Goal: Transaction & Acquisition: Purchase product/service

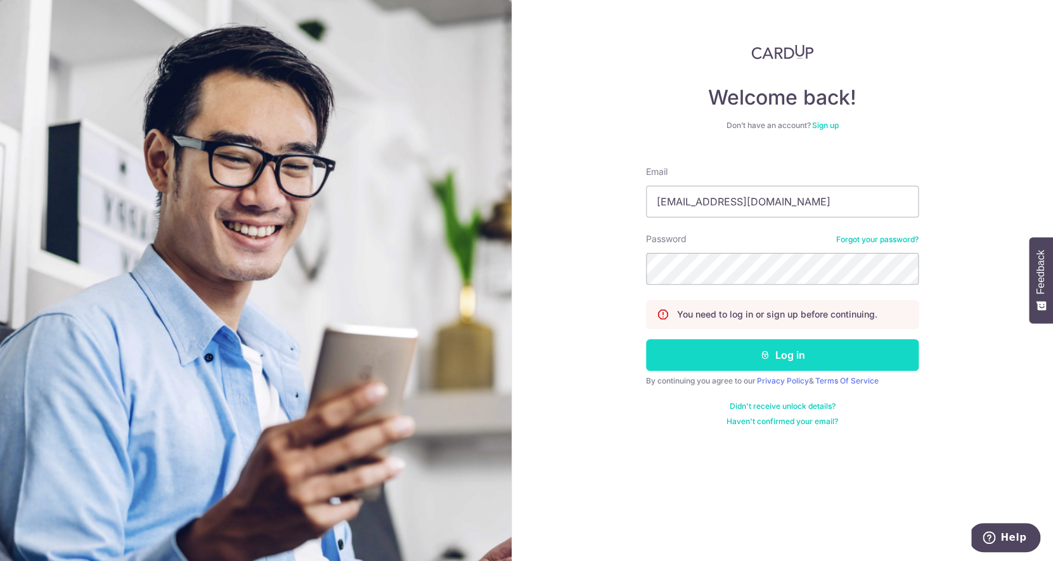
click at [721, 347] on button "Log in" at bounding box center [782, 355] width 273 height 32
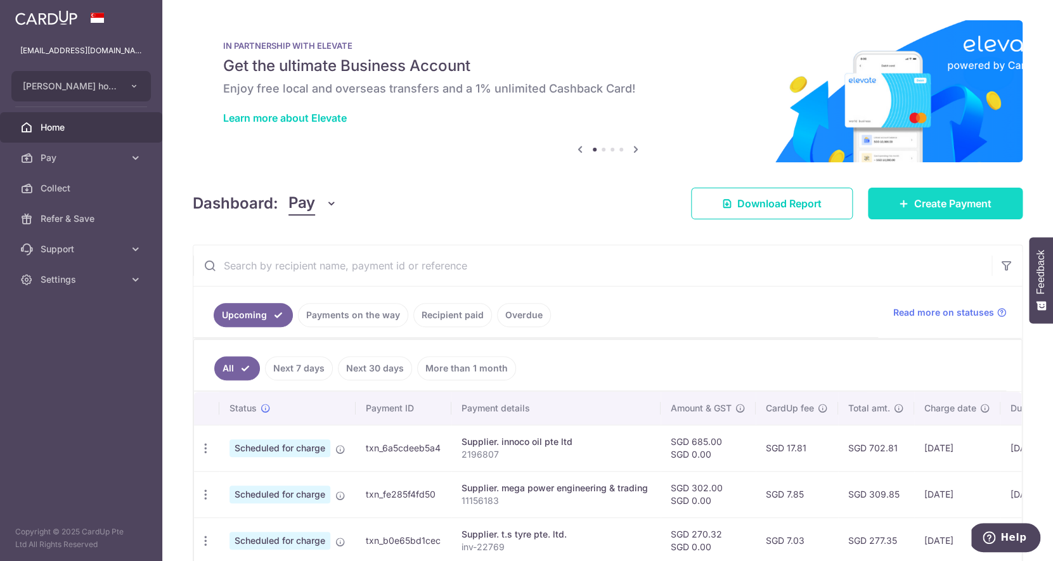
click at [966, 200] on span "Create Payment" at bounding box center [952, 203] width 77 height 15
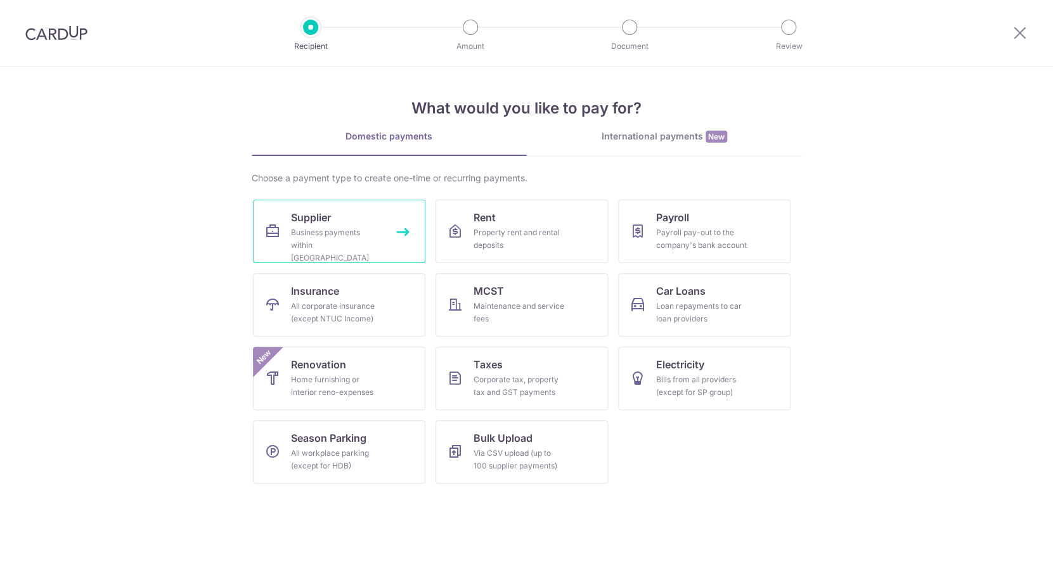
click at [347, 222] on link "Supplier Business payments within Singapore" at bounding box center [339, 231] width 172 height 63
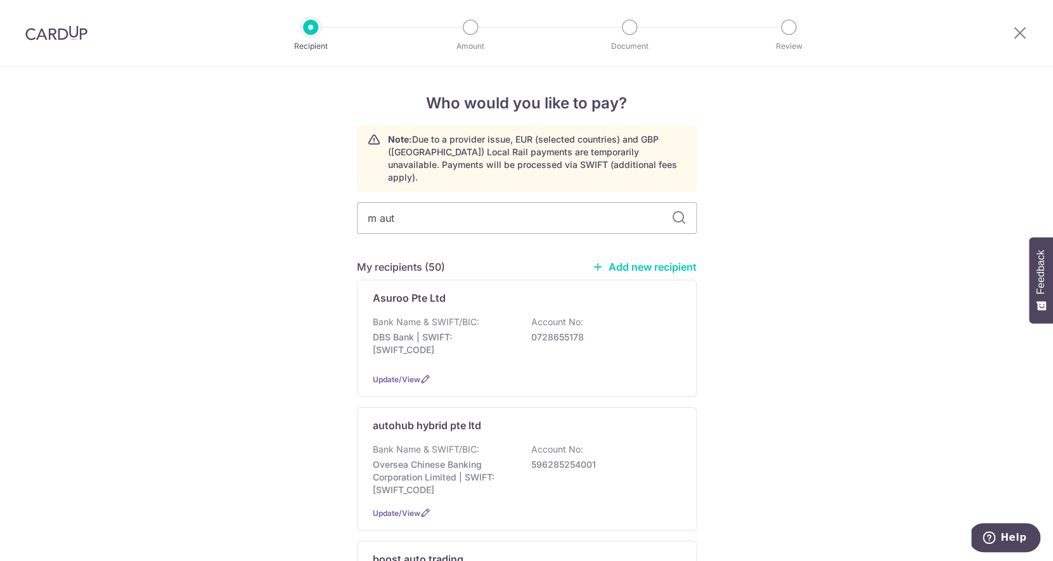
type input "m auto"
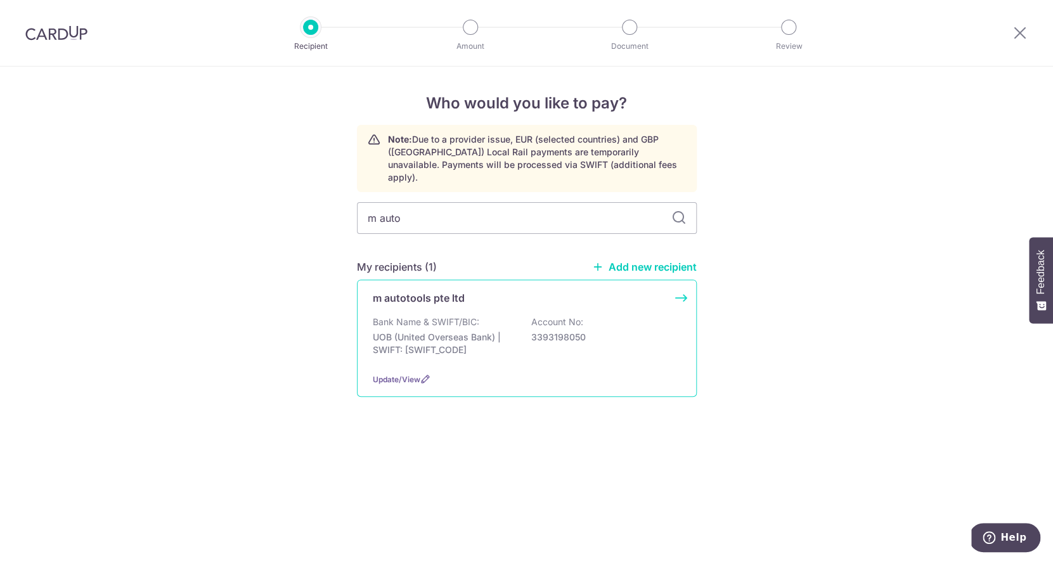
click at [421, 302] on div "m autotools pte ltd Bank Name & SWIFT/BIC: UOB (United Overseas Bank) | SWIFT: …" at bounding box center [527, 337] width 340 height 117
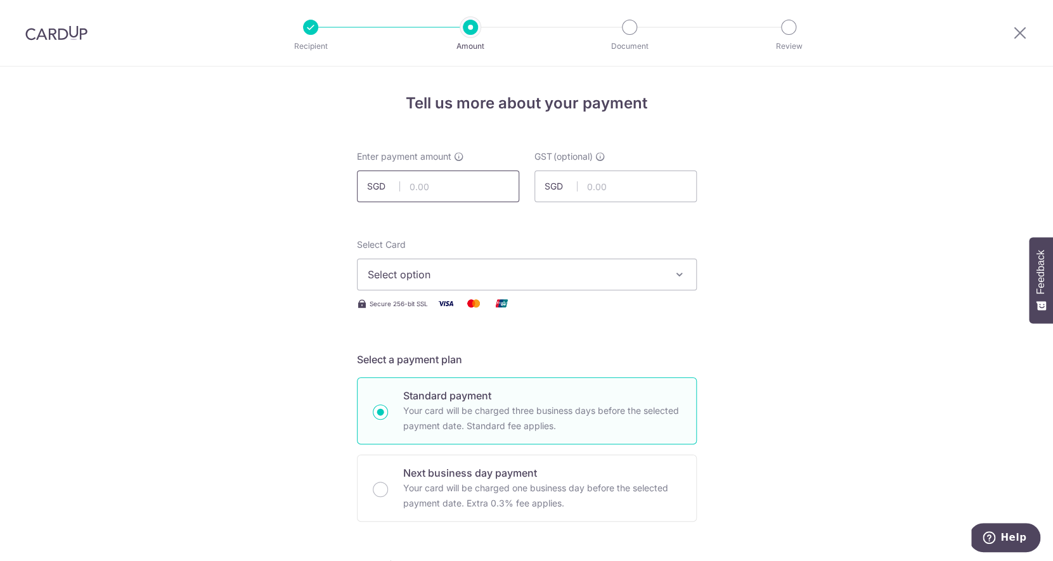
click at [495, 188] on input "text" at bounding box center [438, 186] width 162 height 32
type input "6"
type input "5"
type input "65.40"
click at [479, 274] on span "Select option" at bounding box center [515, 274] width 295 height 15
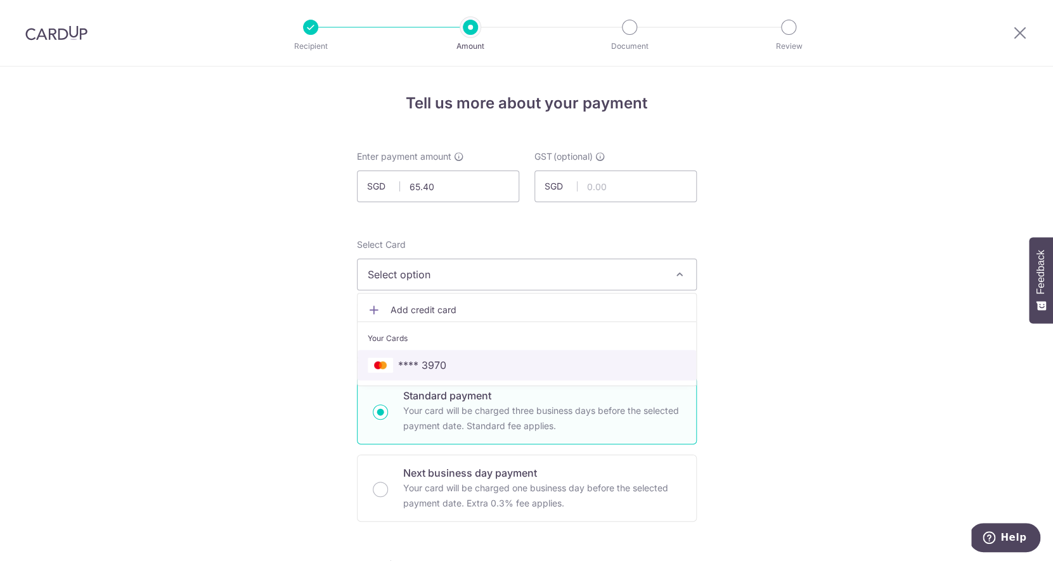
click at [461, 366] on span "**** 3970" at bounding box center [527, 364] width 318 height 15
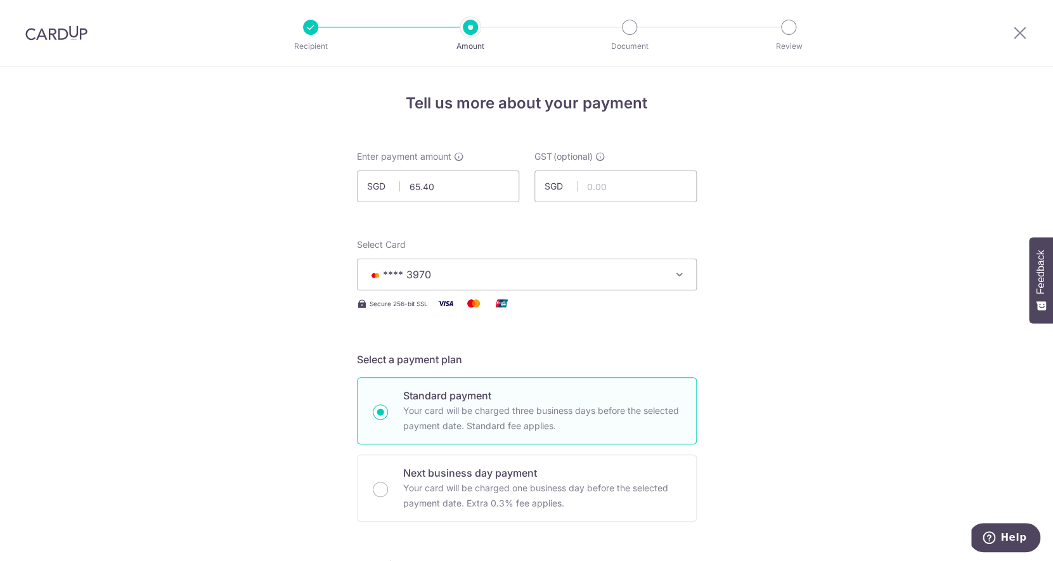
scroll to position [487, 0]
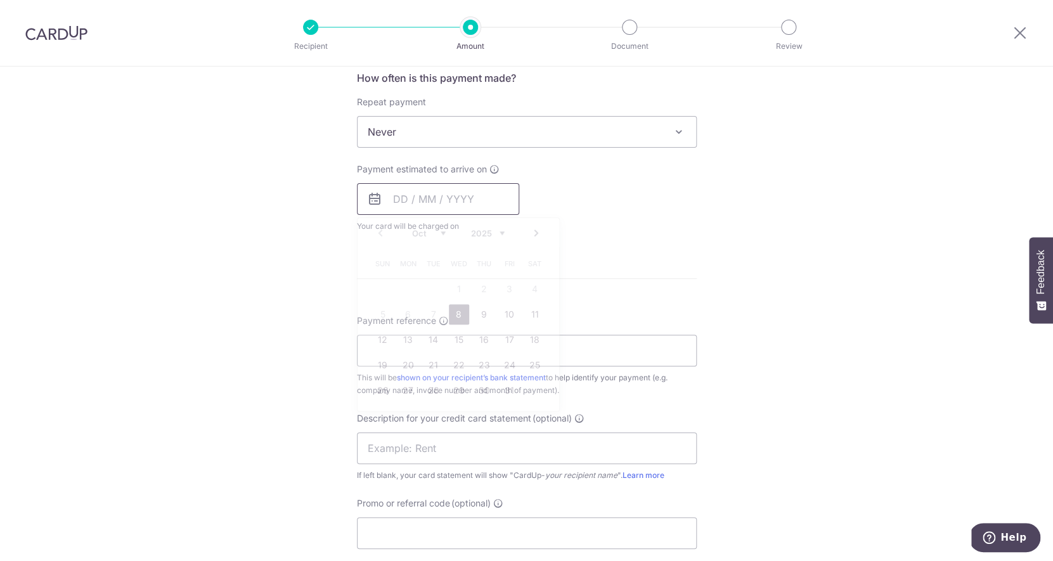
click at [401, 208] on input "text" at bounding box center [438, 199] width 162 height 32
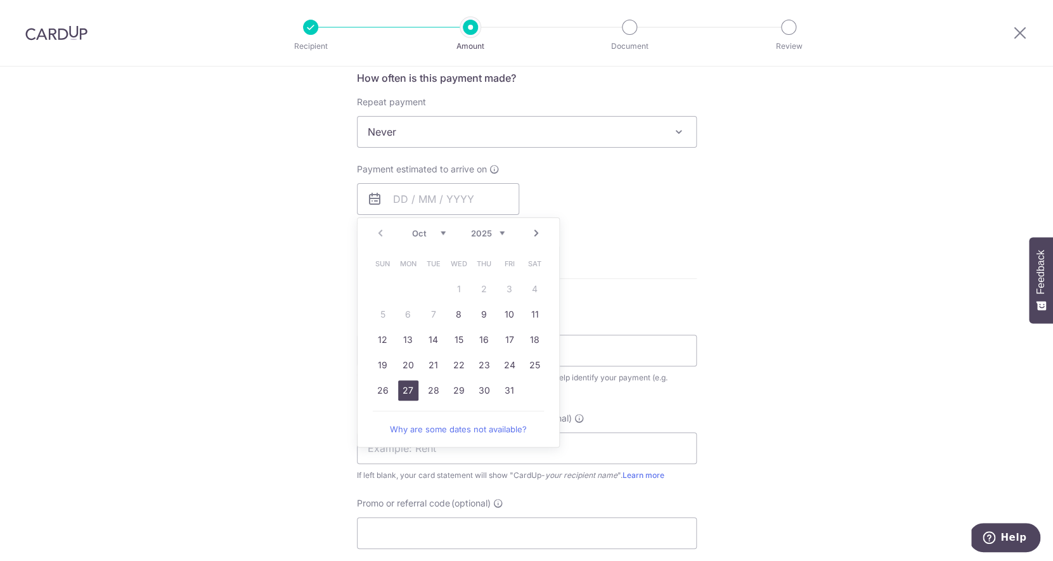
click at [402, 388] on link "27" at bounding box center [408, 390] width 20 height 20
type input "27/10/2025"
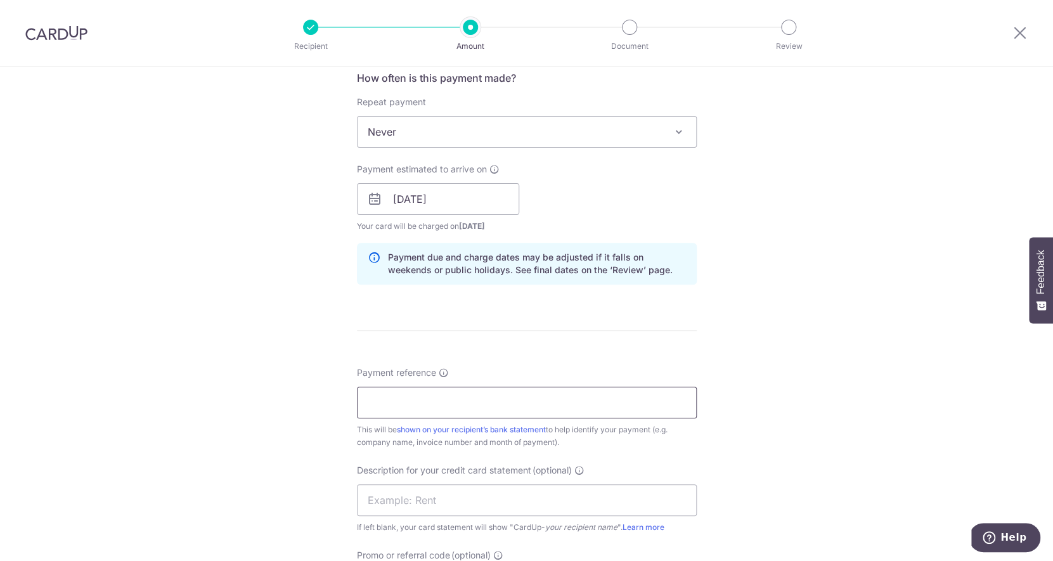
click at [439, 399] on input "Payment reference" at bounding box center [527, 403] width 340 height 32
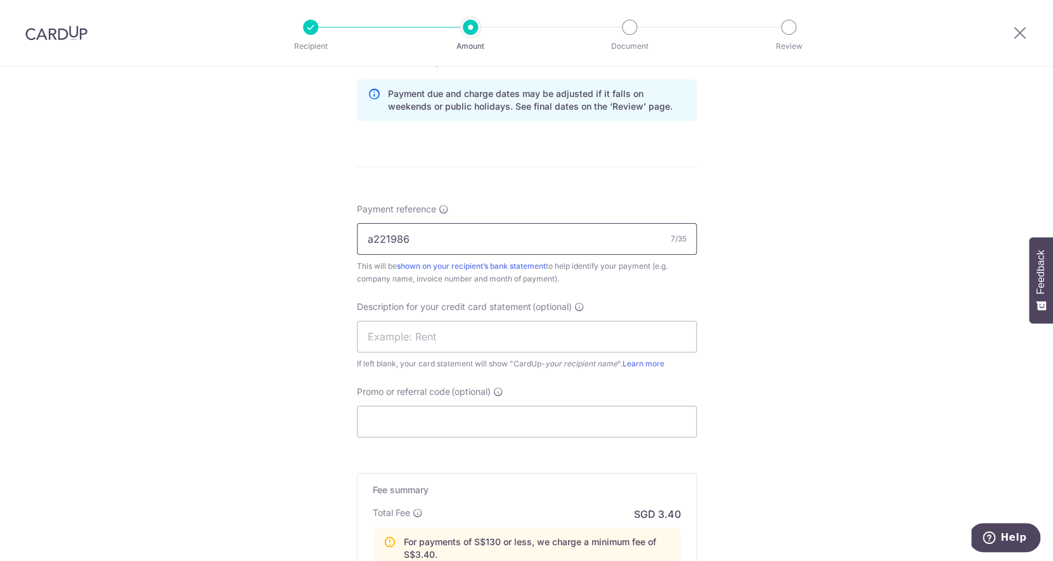
scroll to position [648, 0]
click at [374, 247] on input "a221986" at bounding box center [527, 241] width 340 height 32
type input "A221986"
click at [534, 341] on input "text" at bounding box center [527, 339] width 340 height 32
type input "Stark Holdings"
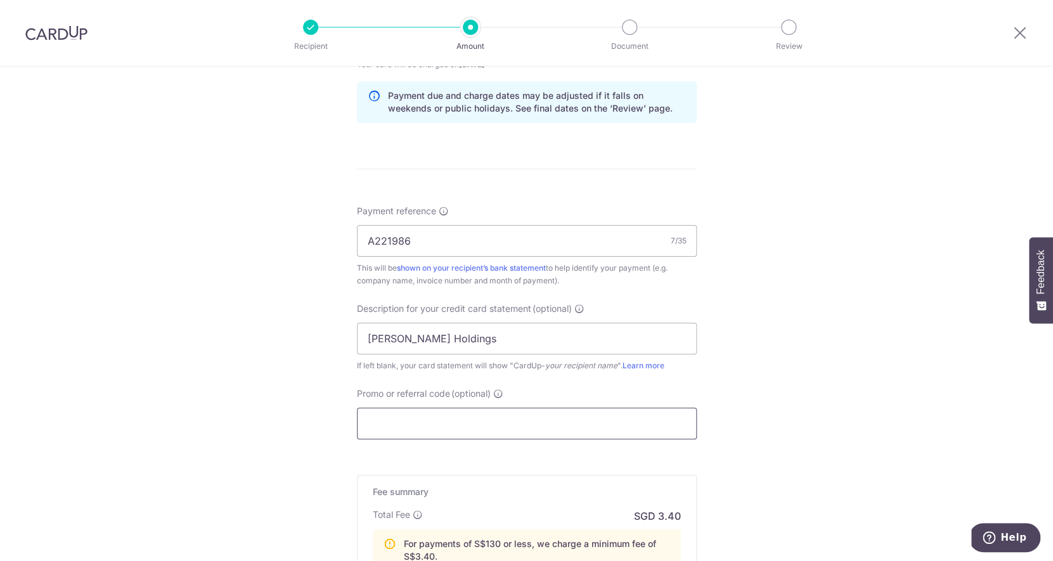
click at [530, 416] on input "Promo or referral code (optional)" at bounding box center [527, 423] width 340 height 32
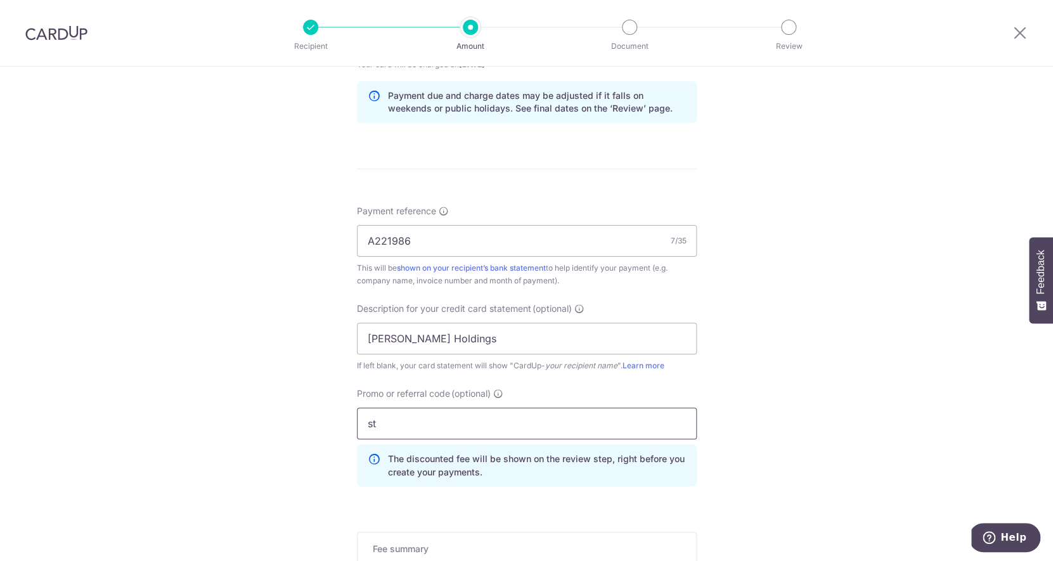
type input "s"
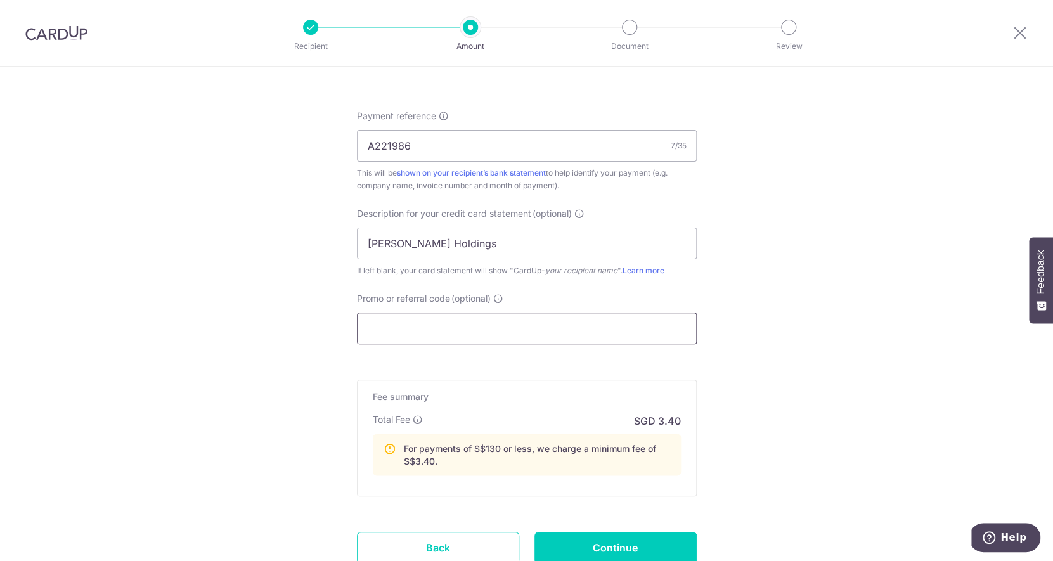
scroll to position [841, 0]
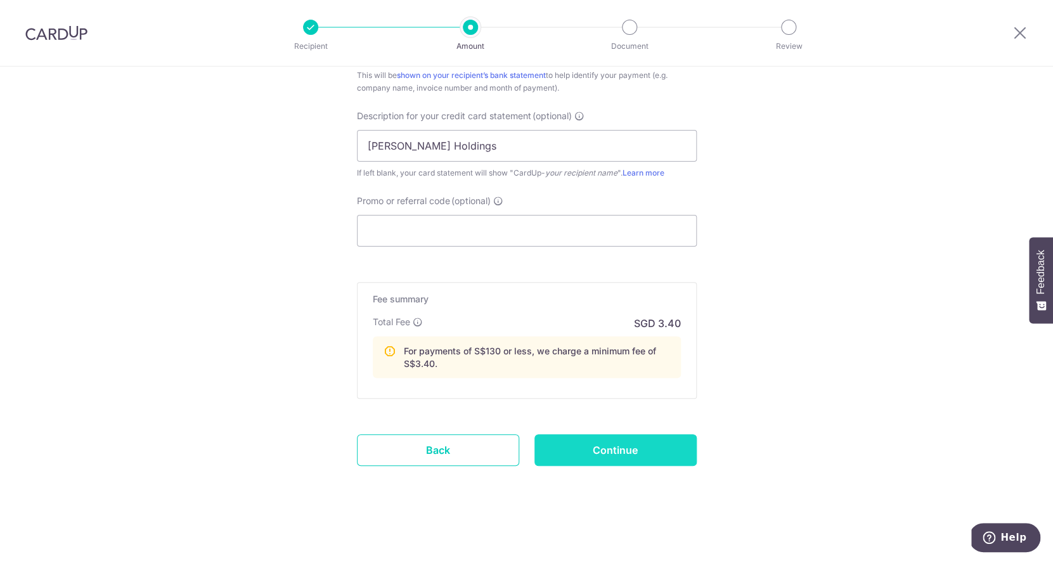
click at [606, 442] on input "Continue" at bounding box center [615, 450] width 162 height 32
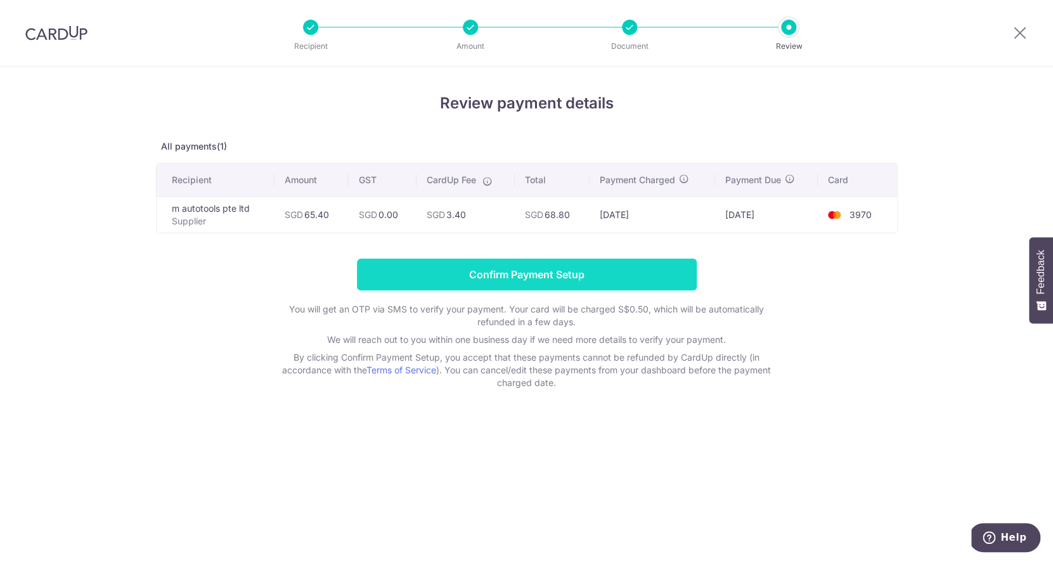
click at [545, 276] on input "Confirm Payment Setup" at bounding box center [527, 275] width 340 height 32
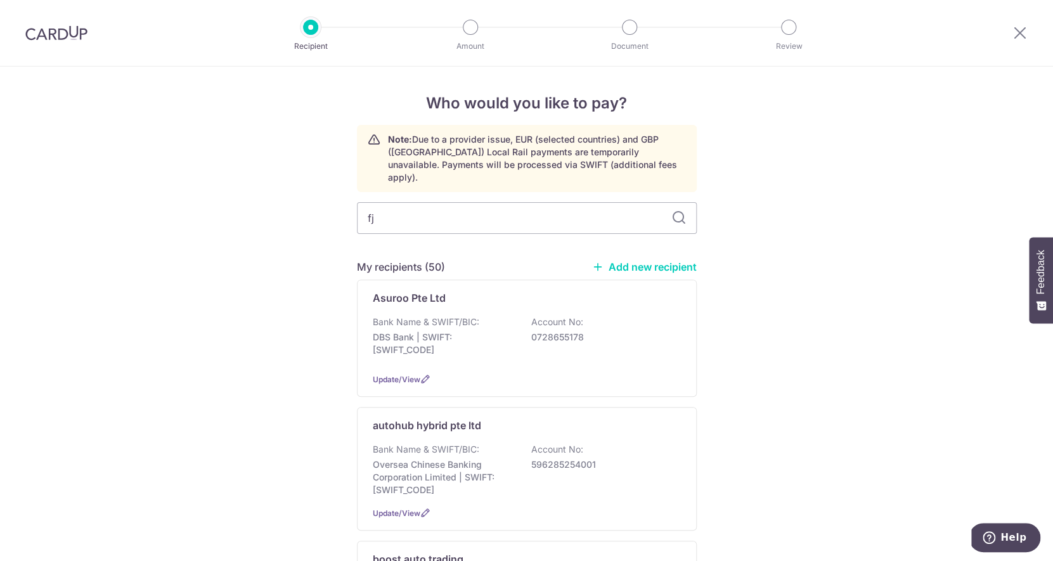
type input "fjt"
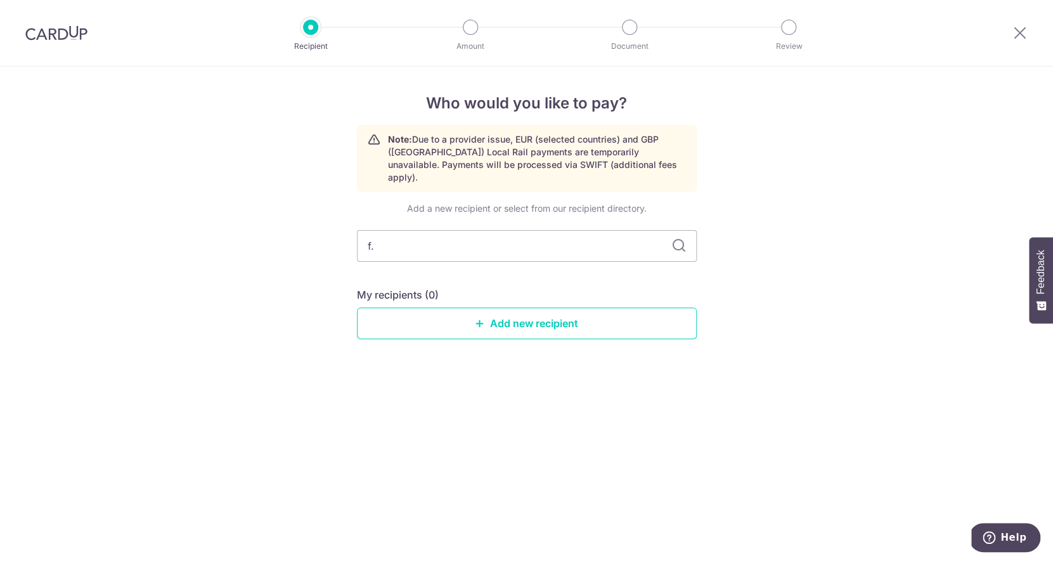
type input "f.j"
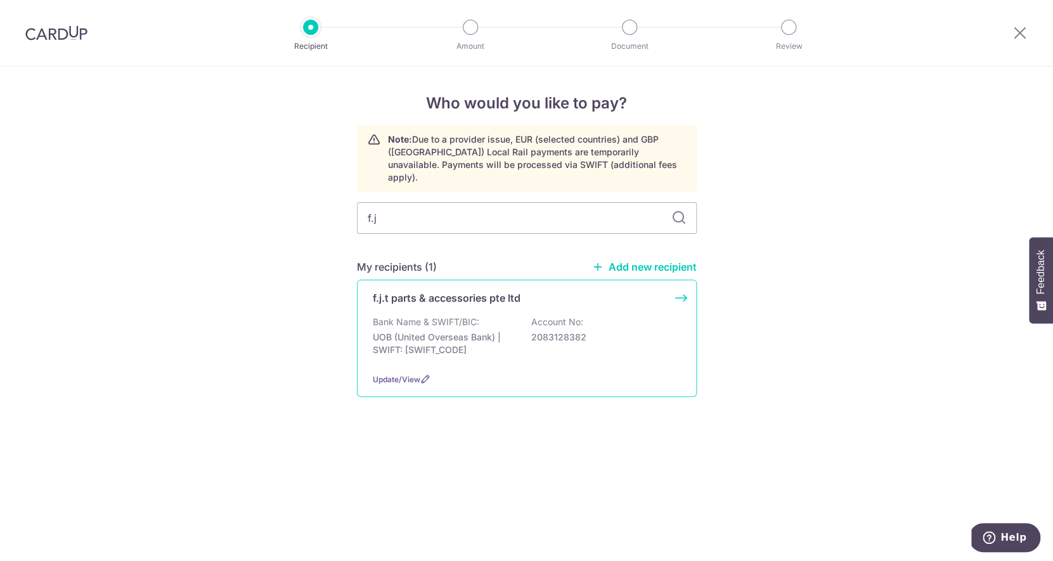
click at [411, 296] on div "f.j.t parts & accessories pte ltd Bank Name & SWIFT/BIC: UOB (United Overseas B…" at bounding box center [527, 337] width 340 height 117
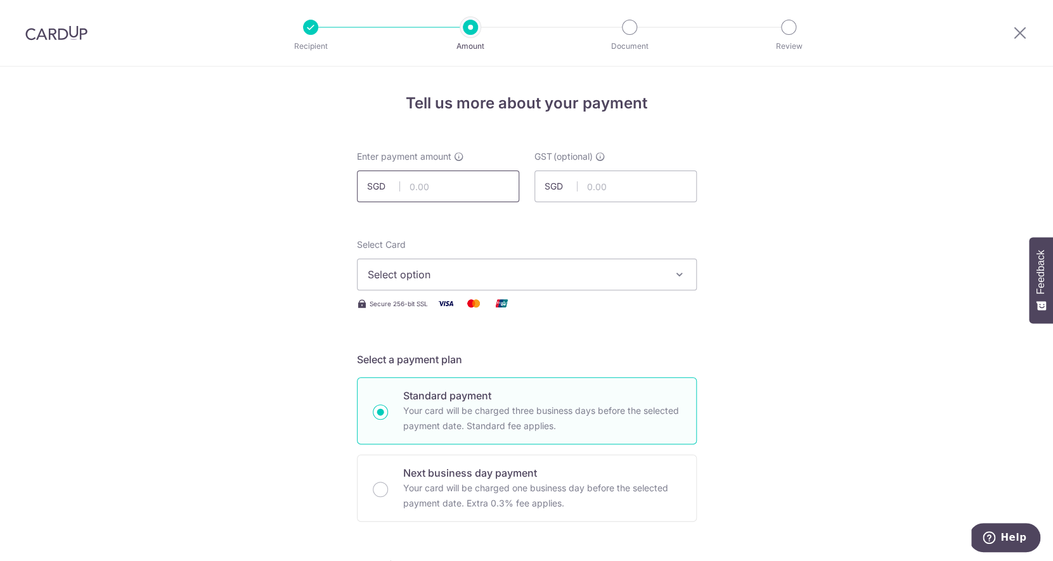
click at [487, 193] on input "text" at bounding box center [438, 186] width 162 height 32
type input "150.00"
click at [481, 285] on button "Select option" at bounding box center [527, 275] width 340 height 32
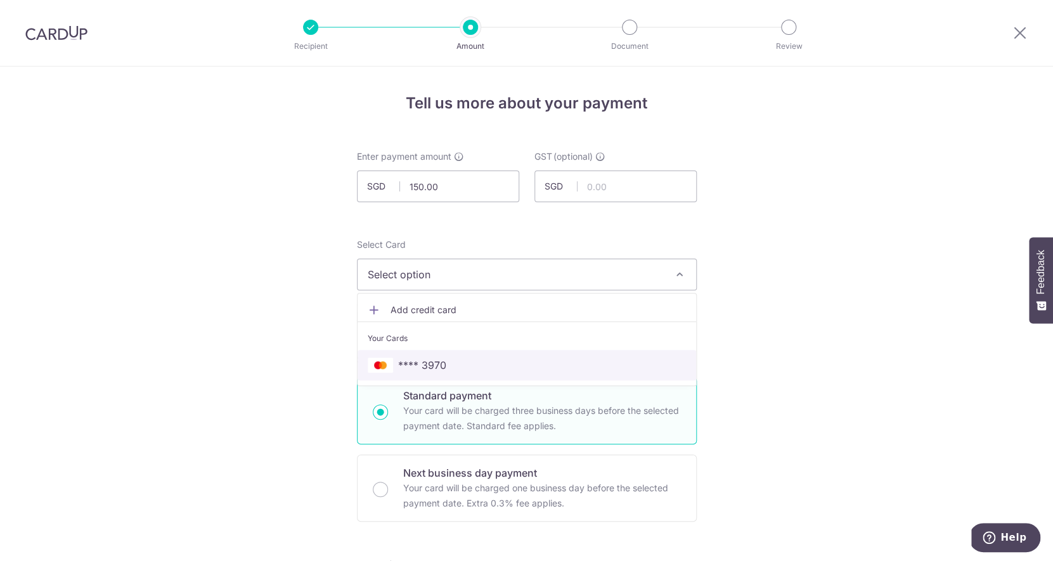
click at [475, 361] on span "**** 3970" at bounding box center [527, 364] width 318 height 15
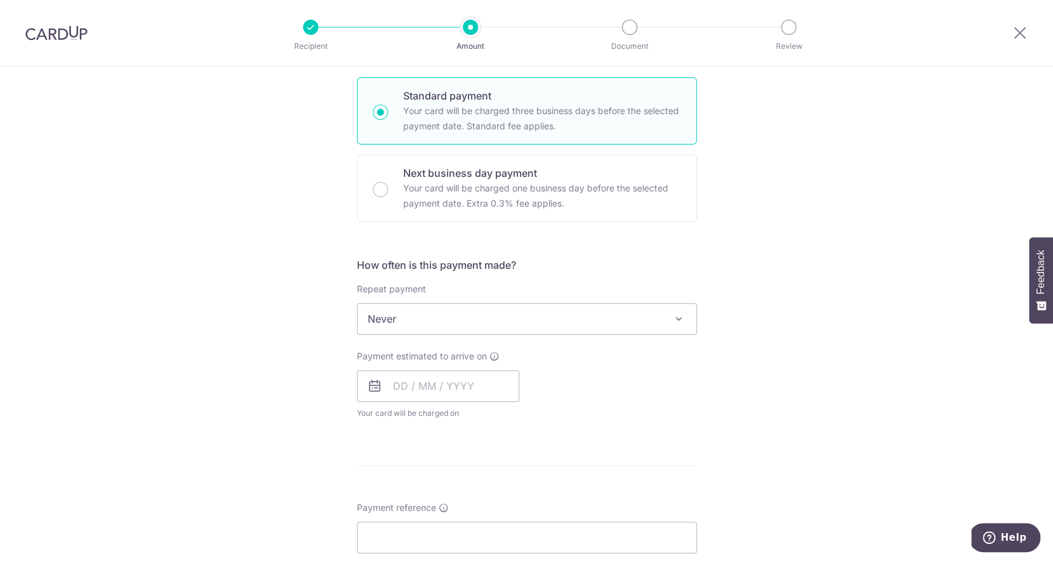
scroll to position [300, 0]
click at [402, 380] on input "text" at bounding box center [438, 385] width 162 height 32
click at [536, 497] on link "11" at bounding box center [535, 501] width 20 height 20
type input "11/10/2025"
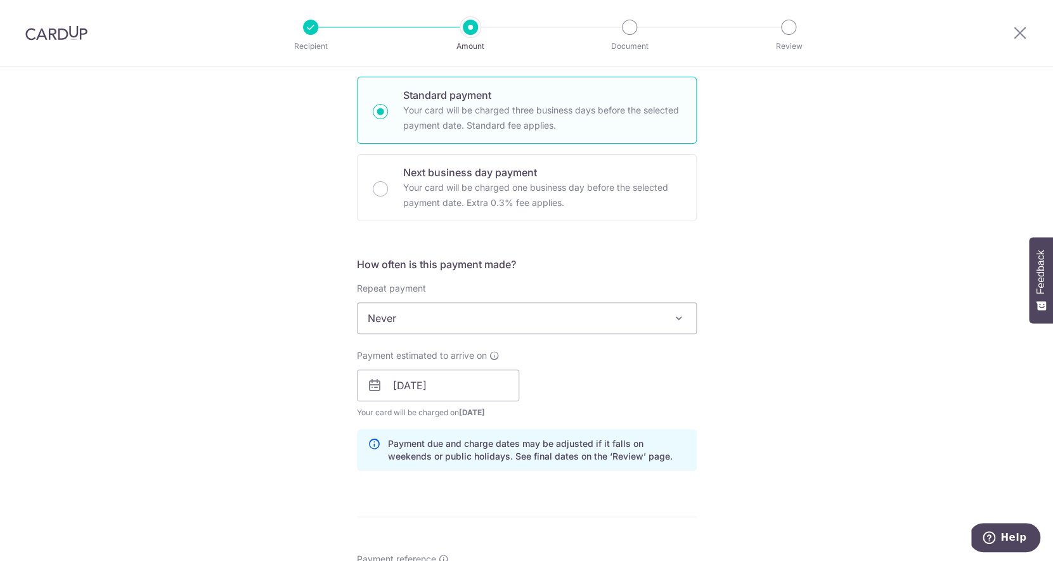
scroll to position [479, 0]
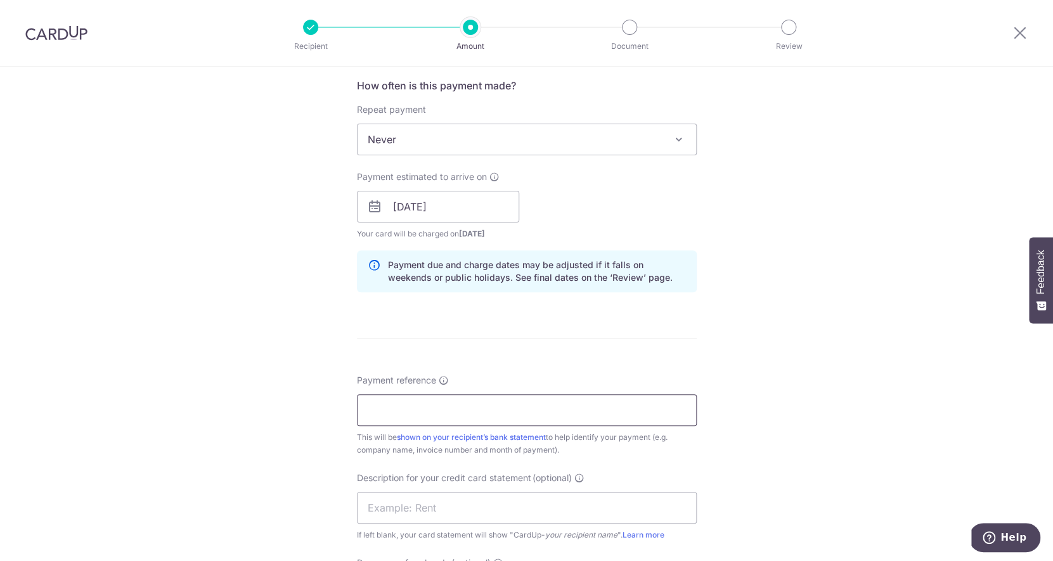
click at [477, 416] on input "Payment reference" at bounding box center [527, 410] width 340 height 32
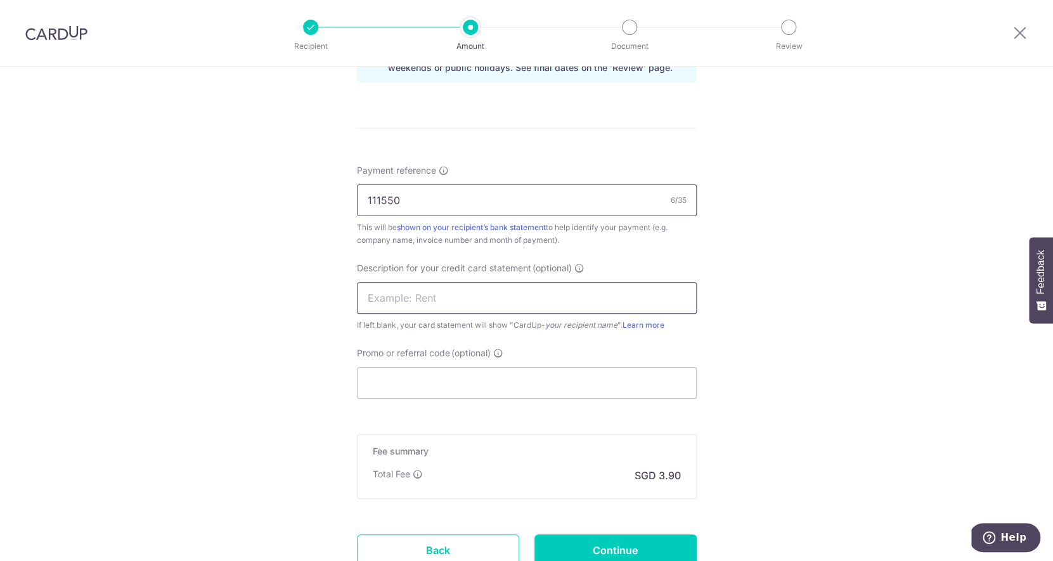
type input "111550"
click at [518, 311] on input "text" at bounding box center [527, 298] width 340 height 32
type input "[PERSON_NAME] Holdings"
click at [593, 543] on input "Continue" at bounding box center [615, 550] width 162 height 32
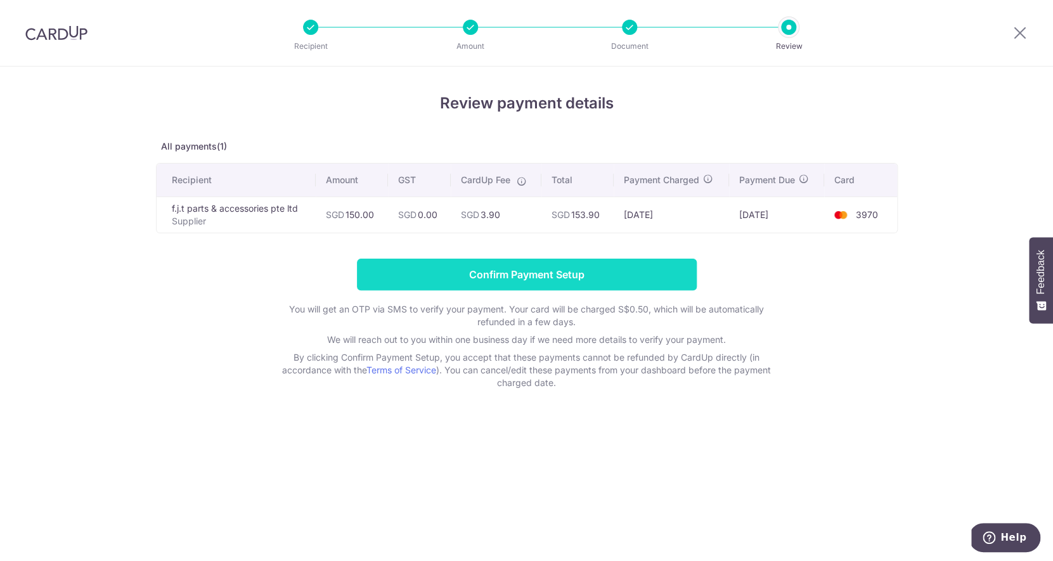
click at [558, 270] on input "Confirm Payment Setup" at bounding box center [527, 275] width 340 height 32
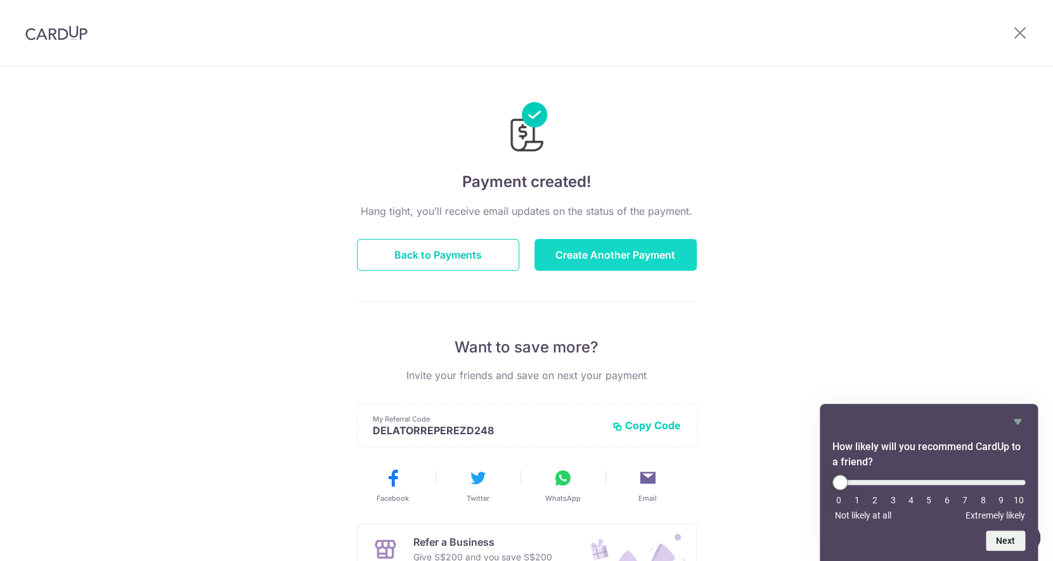
click at [612, 257] on button "Create Another Payment" at bounding box center [615, 255] width 162 height 32
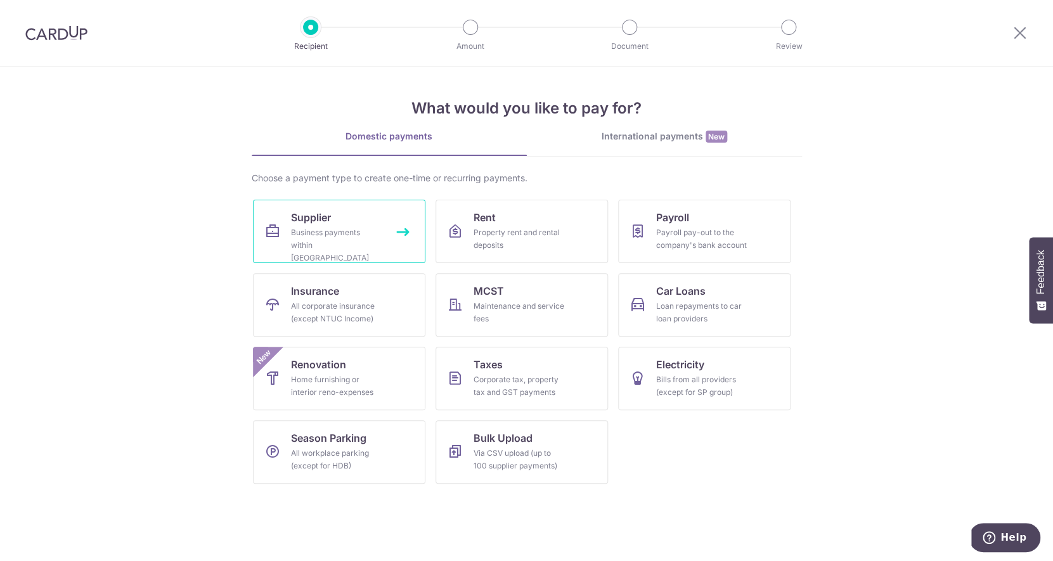
click at [335, 240] on div "Business payments within [GEOGRAPHIC_DATA]" at bounding box center [336, 245] width 91 height 38
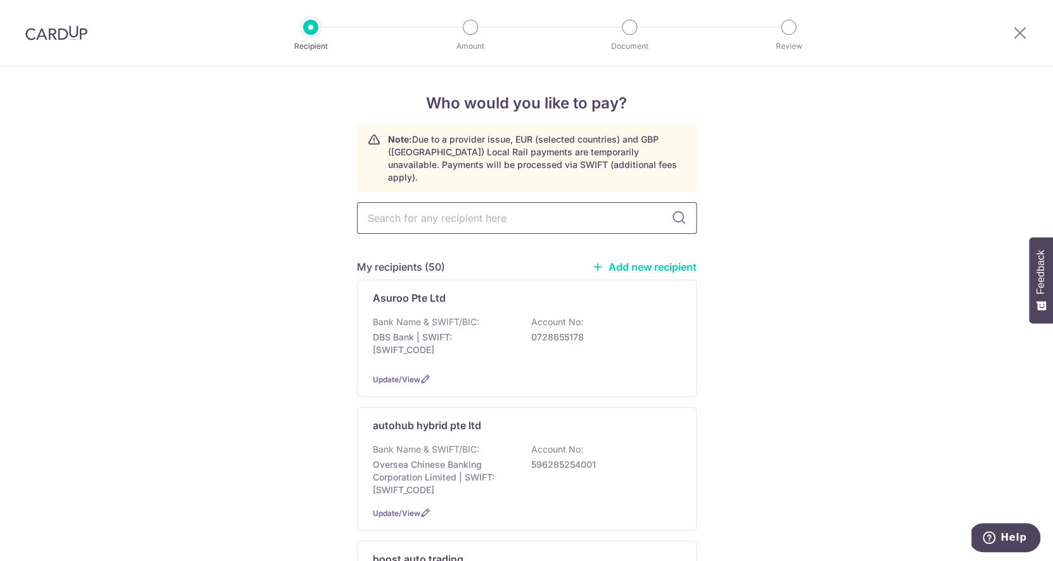
click at [525, 208] on input "text" at bounding box center [527, 218] width 340 height 32
type input "min"
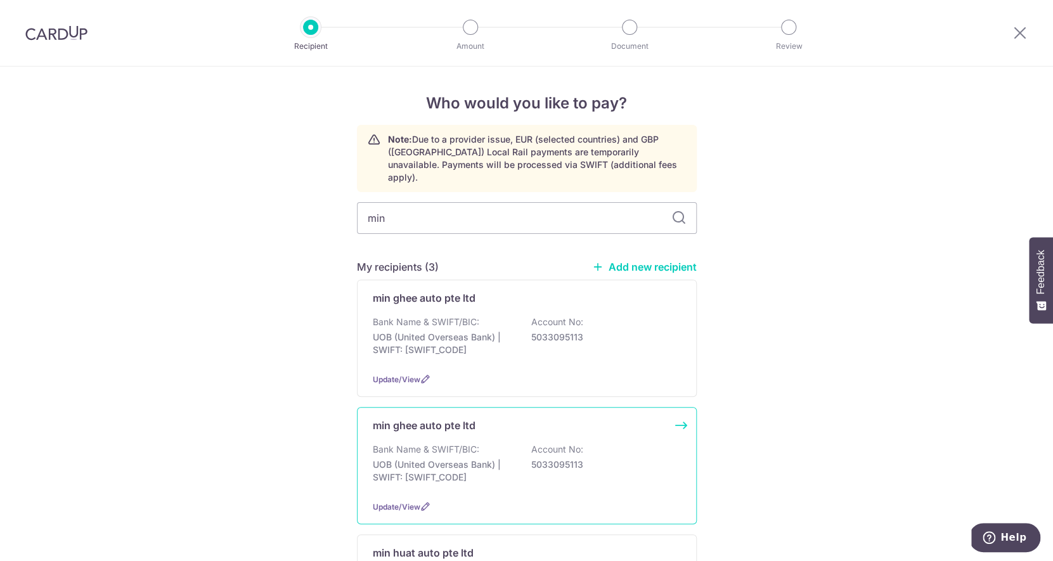
click at [491, 443] on div "Bank Name & SWIFT/BIC: UOB (United Overseas Bank) | SWIFT: UOVBSGSGXXX Account …" at bounding box center [527, 466] width 308 height 47
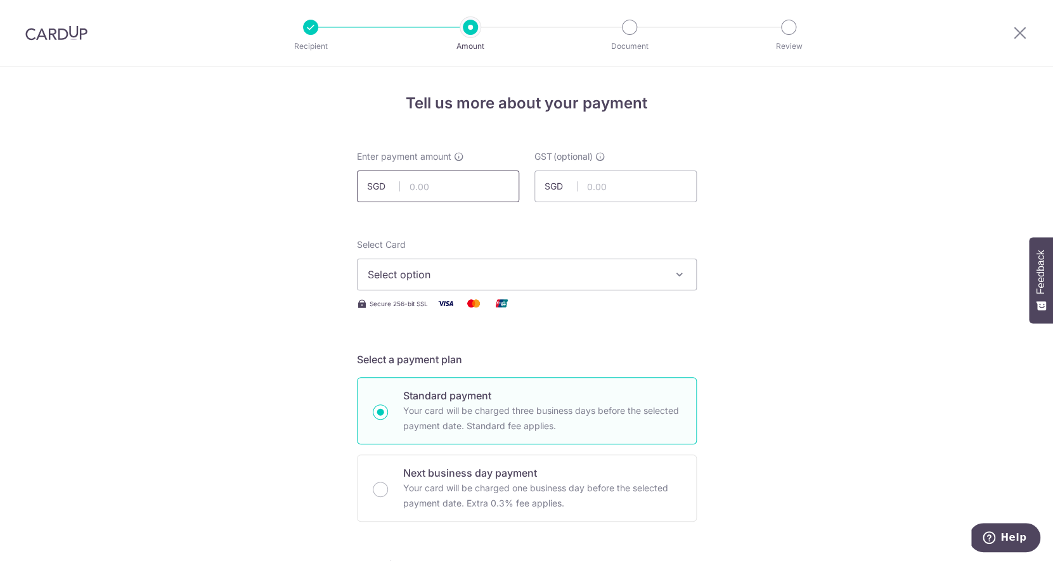
click at [446, 193] on input "text" at bounding box center [438, 186] width 162 height 32
type input "122.08"
click at [443, 264] on button "Select option" at bounding box center [527, 275] width 340 height 32
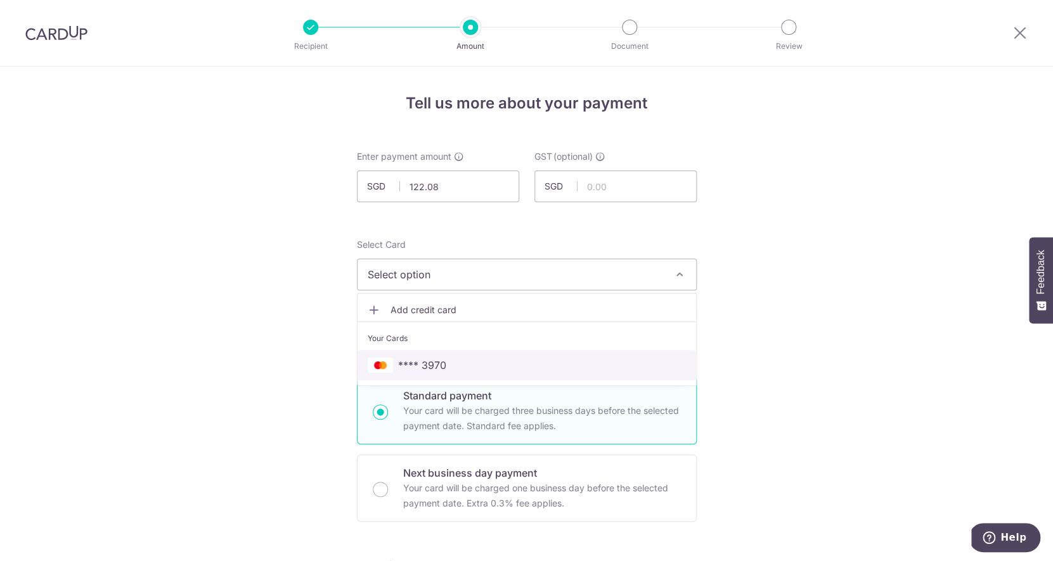
click at [428, 356] on link "**** 3970" at bounding box center [526, 365] width 338 height 30
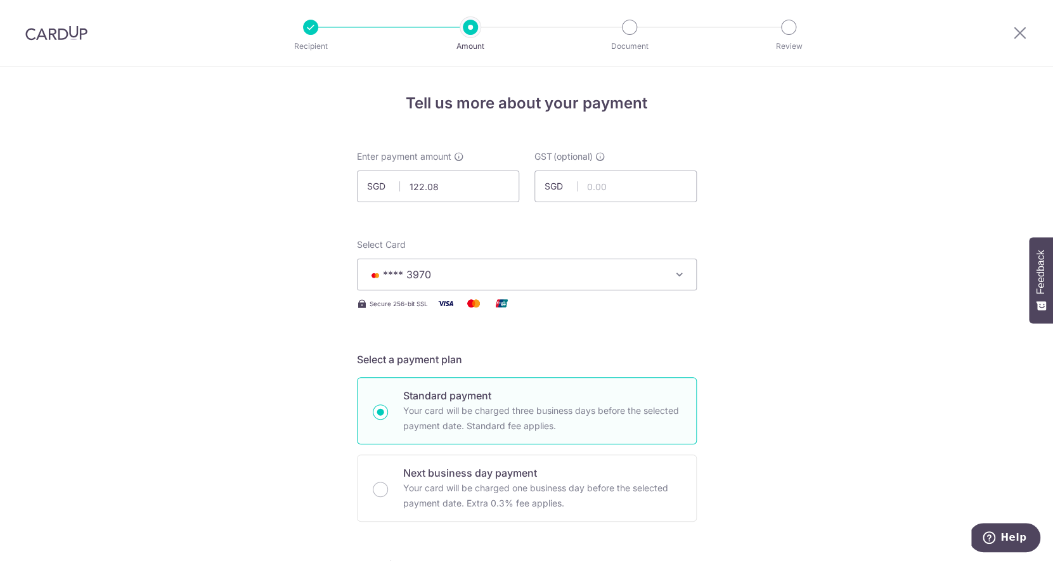
scroll to position [518, 0]
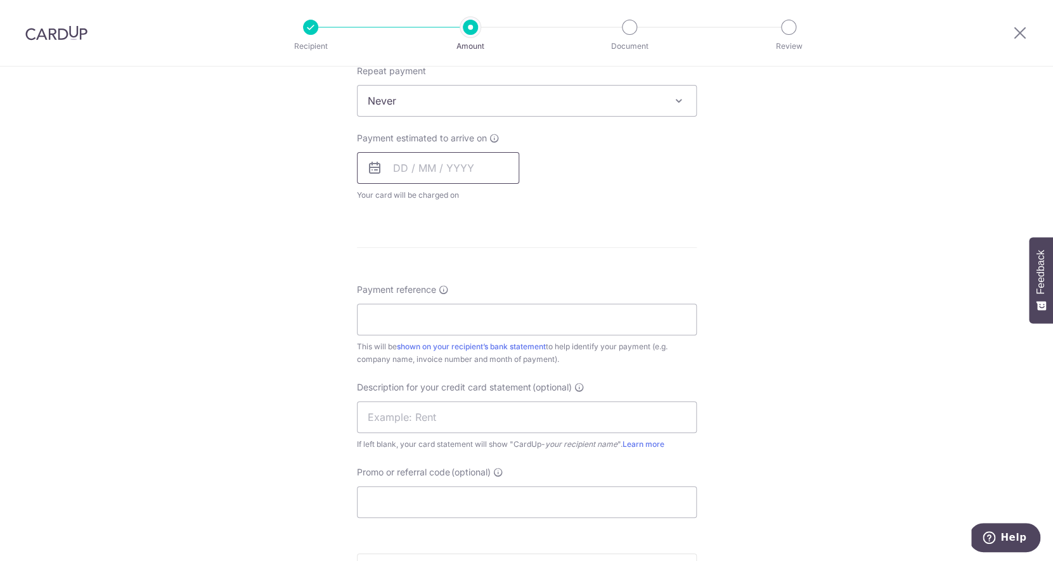
click at [421, 176] on input "text" at bounding box center [438, 168] width 162 height 32
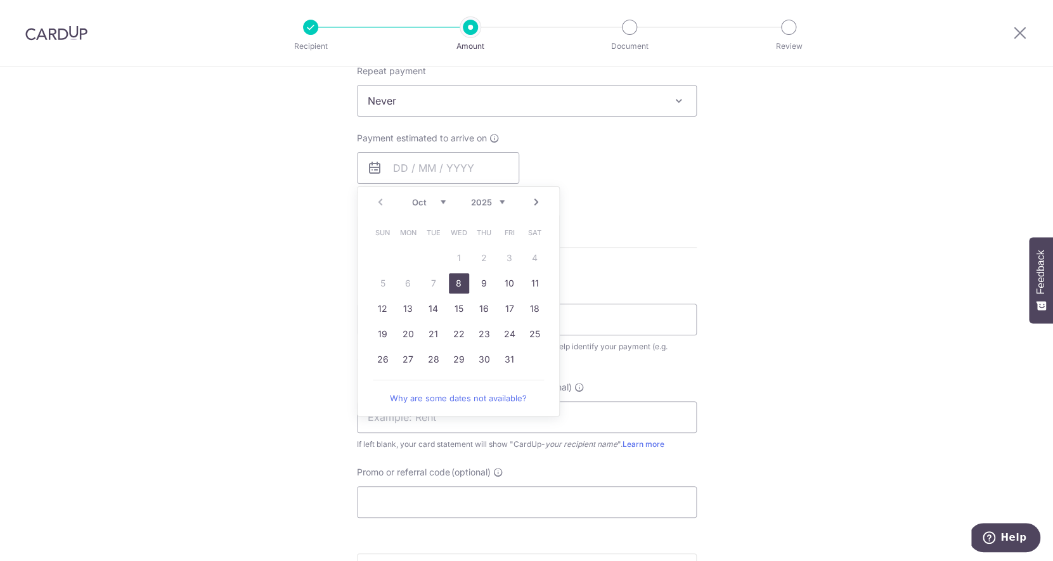
click at [532, 204] on link "Next" at bounding box center [536, 202] width 15 height 15
click at [435, 286] on link "4" at bounding box center [433, 283] width 20 height 20
type input "[DATE]"
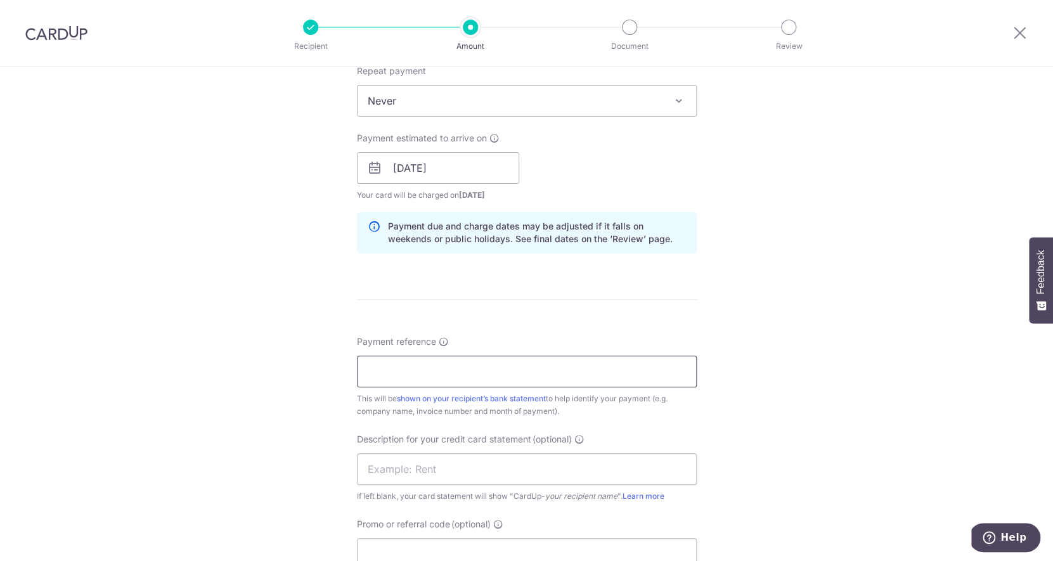
click at [580, 366] on input "Payment reference" at bounding box center [527, 372] width 340 height 32
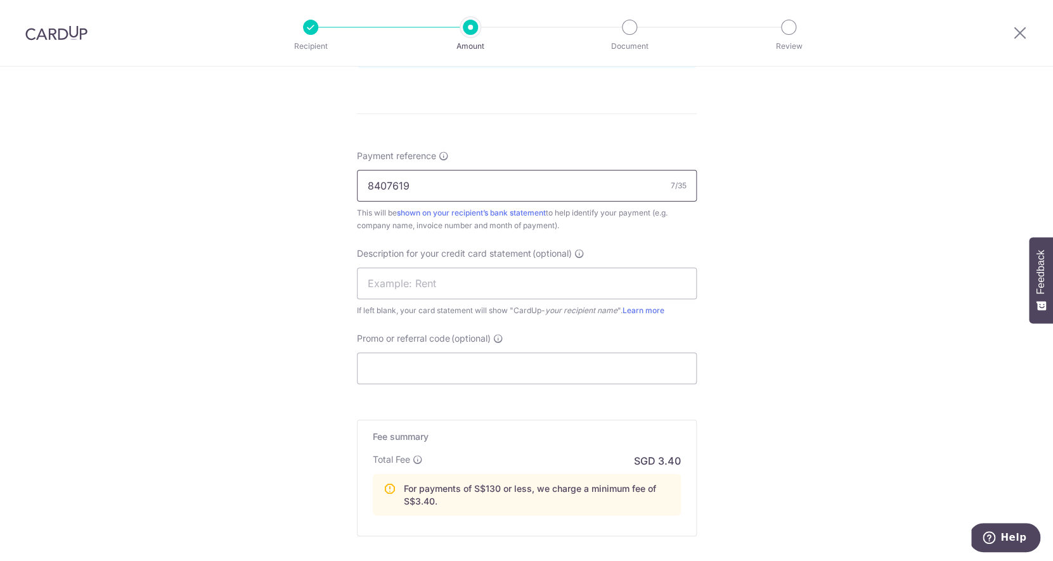
scroll to position [702, 0]
type input "8407619"
click at [603, 294] on input "text" at bounding box center [527, 285] width 340 height 32
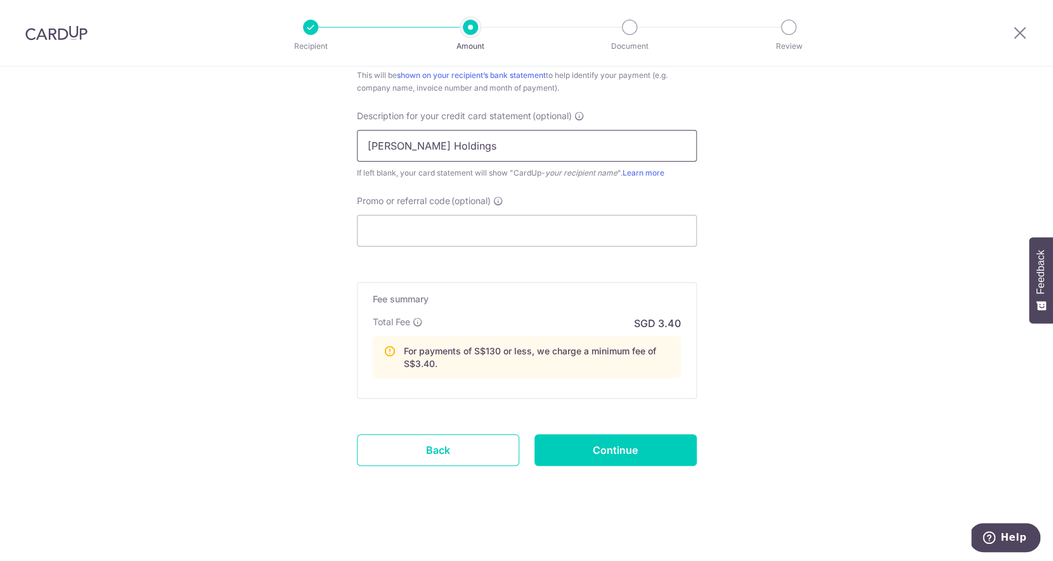
scroll to position [841, 0]
type input "Stark Holdings"
click at [599, 446] on input "Continue" at bounding box center [615, 450] width 162 height 32
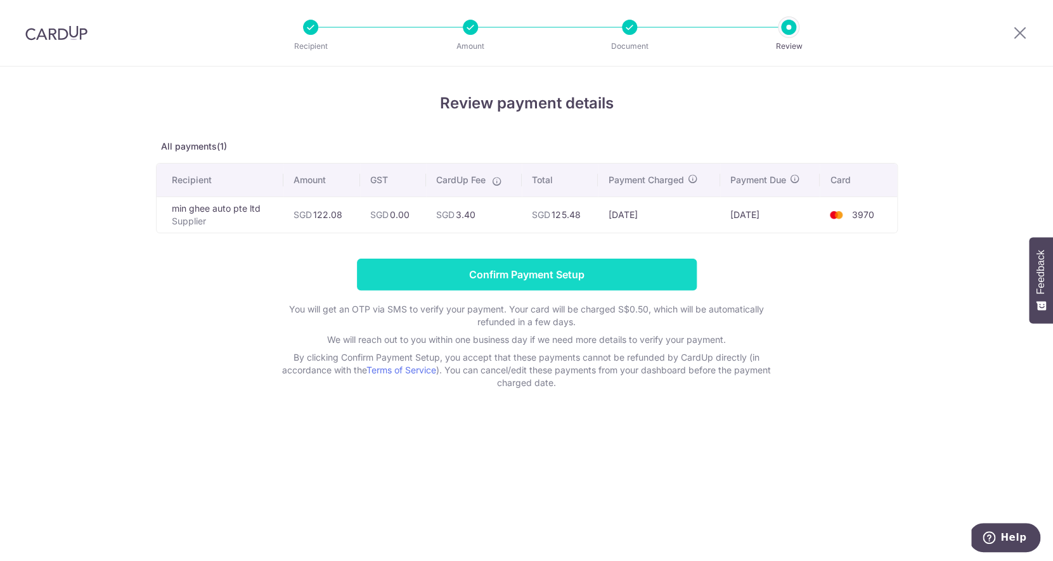
click at [598, 281] on input "Confirm Payment Setup" at bounding box center [527, 275] width 340 height 32
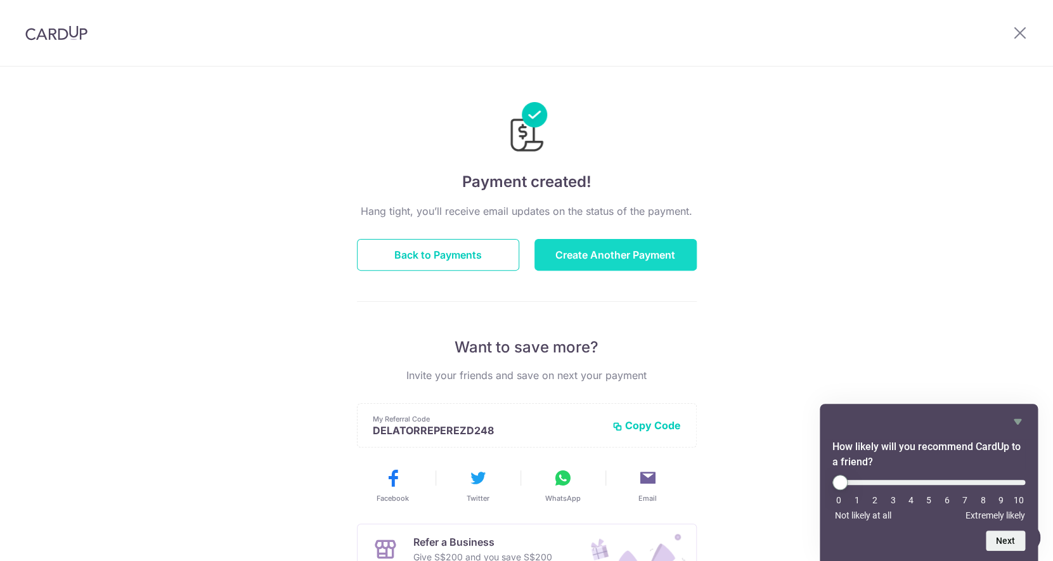
click at [658, 261] on button "Create Another Payment" at bounding box center [615, 255] width 162 height 32
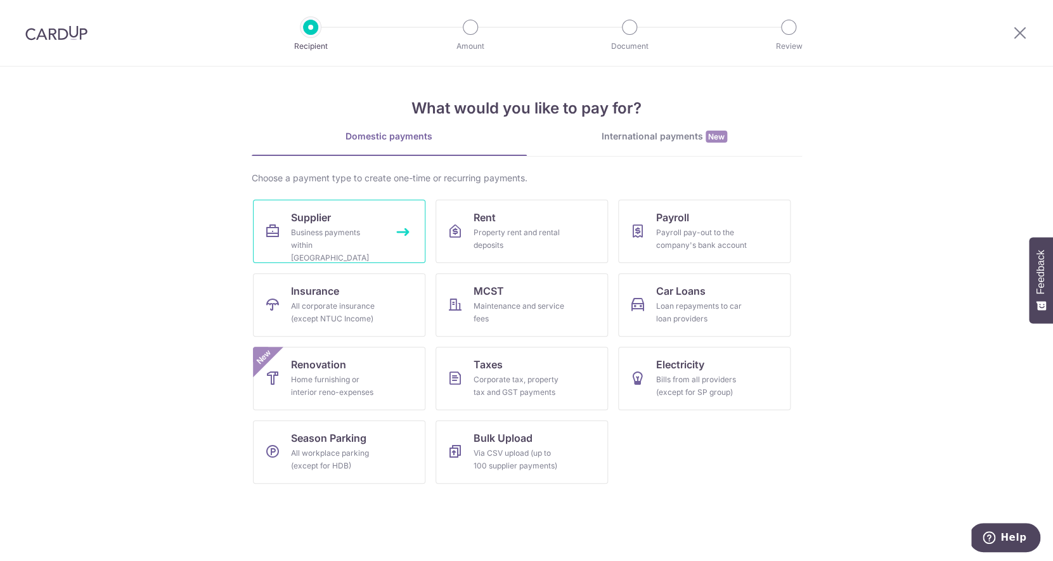
click at [292, 218] on span "Supplier" at bounding box center [311, 217] width 40 height 15
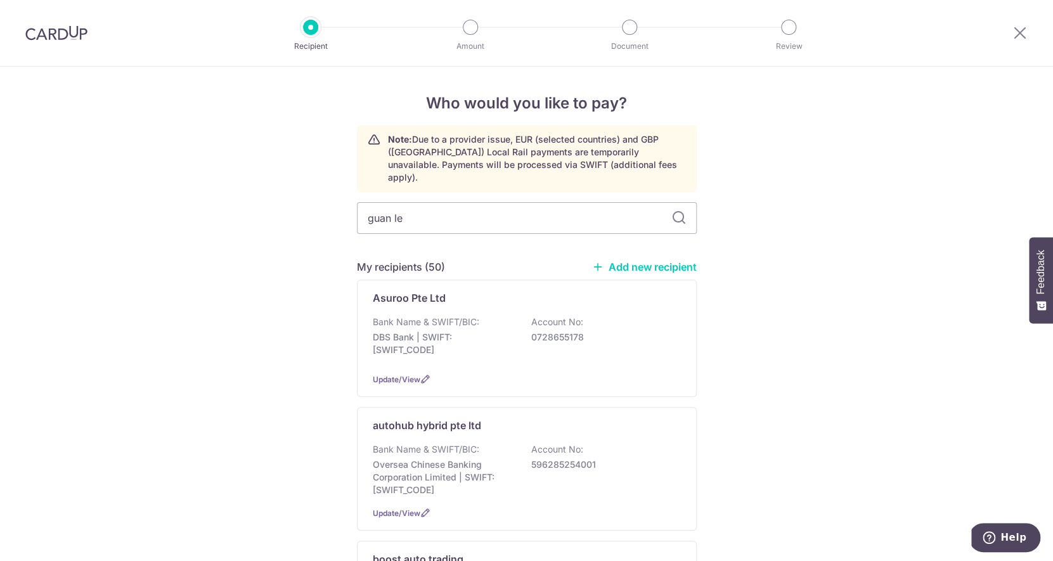
type input "[PERSON_NAME]"
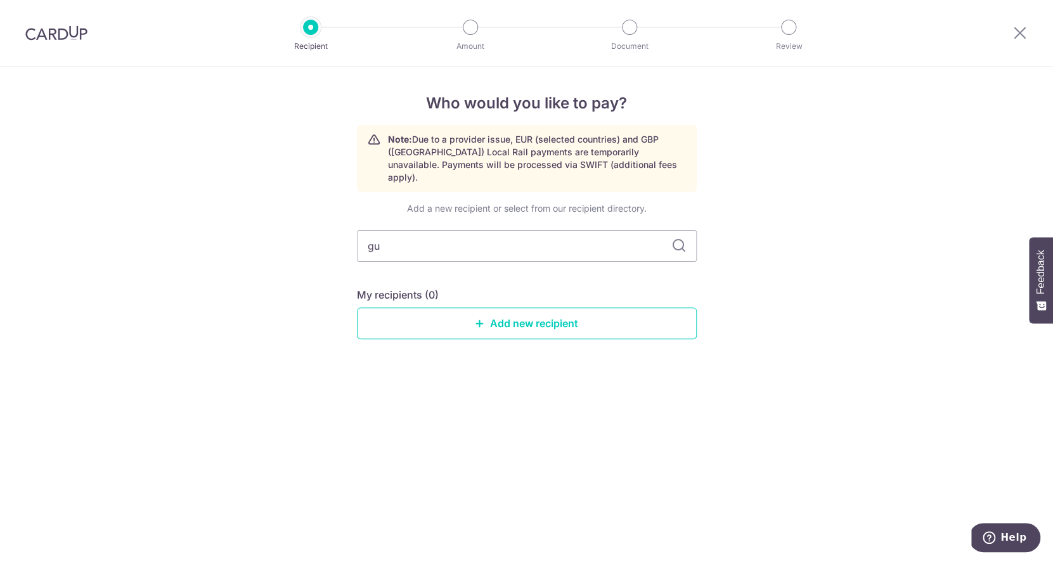
type input "g"
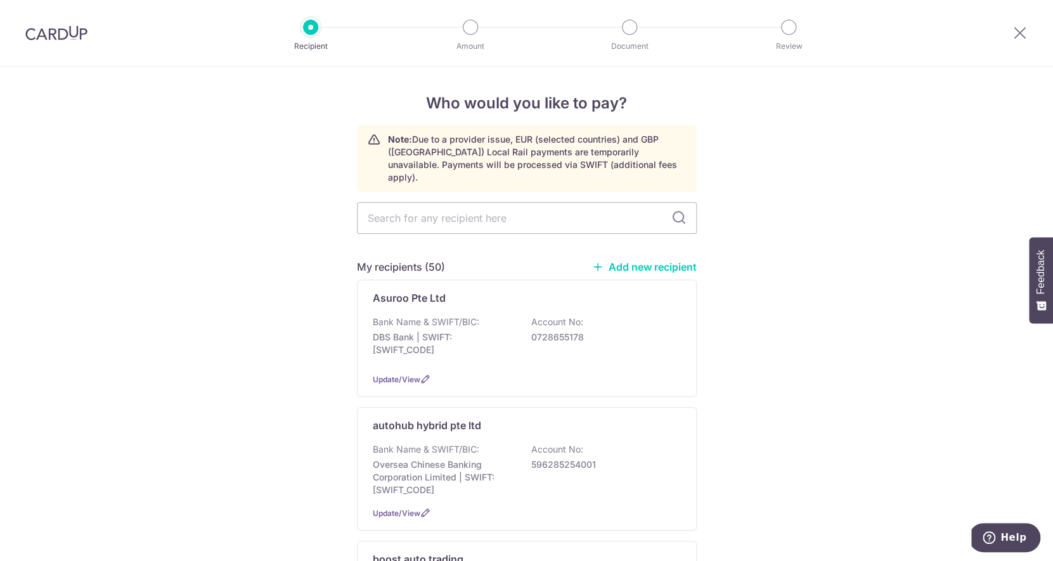
click at [612, 260] on link "Add new recipient" at bounding box center [644, 266] width 105 height 13
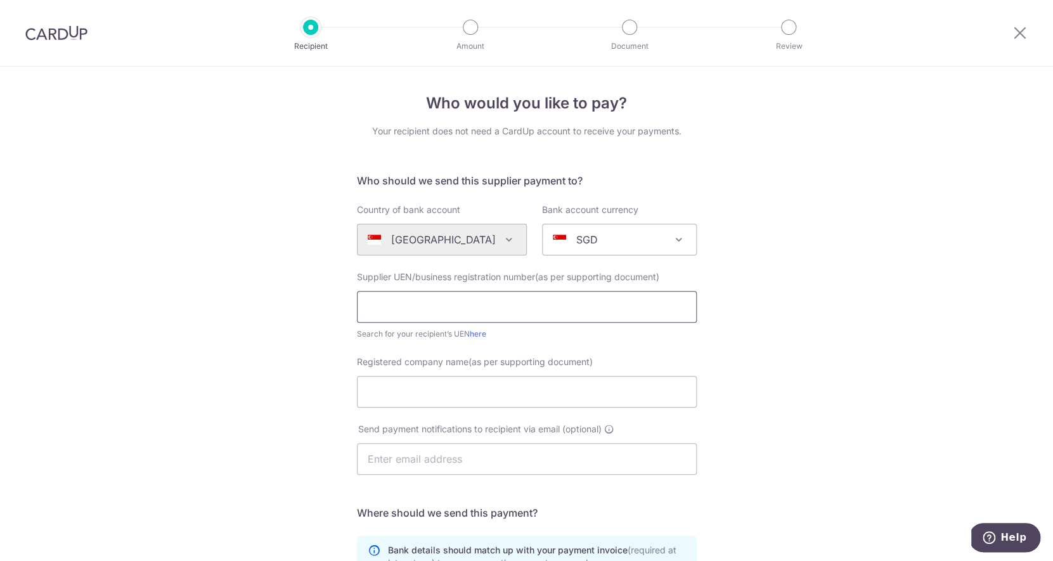
click at [505, 307] on input "text" at bounding box center [527, 307] width 340 height 32
type input "199906007K"
click at [454, 401] on input "Registered company name(as per supporting document)" at bounding box center [527, 392] width 340 height 32
type input "guan lee hardware pte ltd"
click at [433, 471] on input "text" at bounding box center [527, 459] width 340 height 32
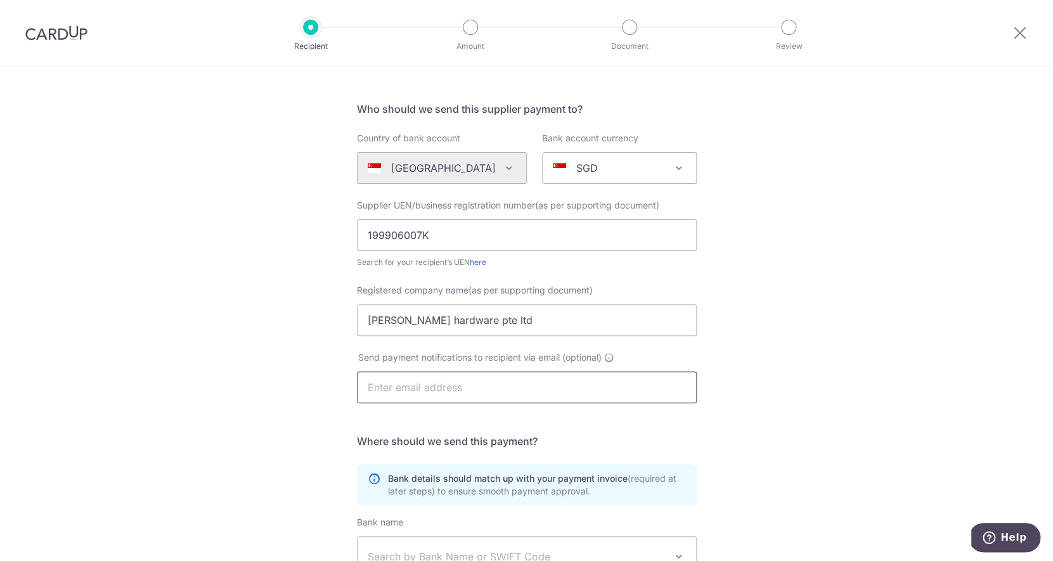
scroll to position [274, 0]
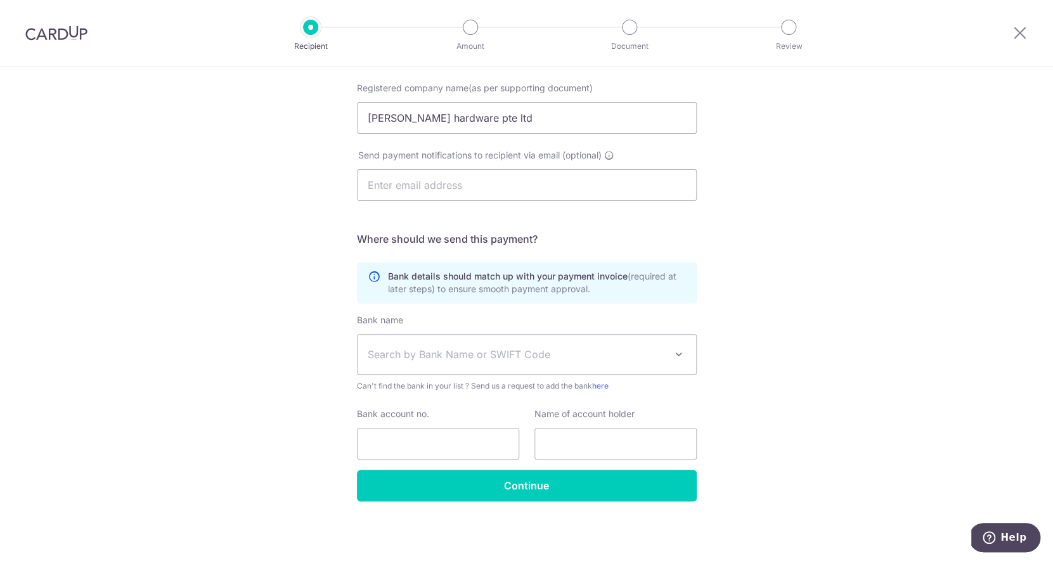
click at [445, 357] on span "Search by Bank Name or SWIFT Code" at bounding box center [517, 354] width 298 height 15
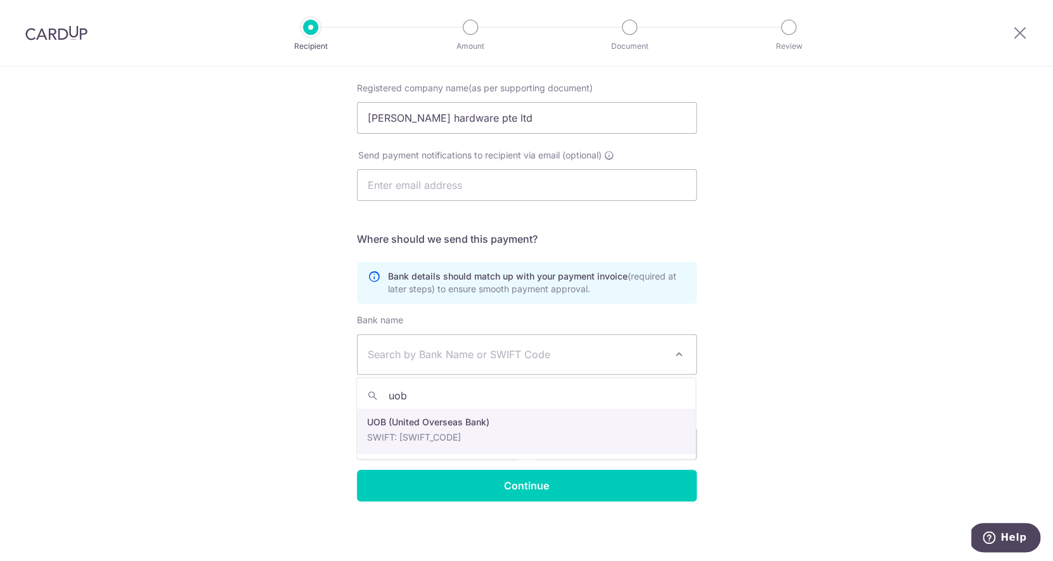
type input "uob"
select select "18"
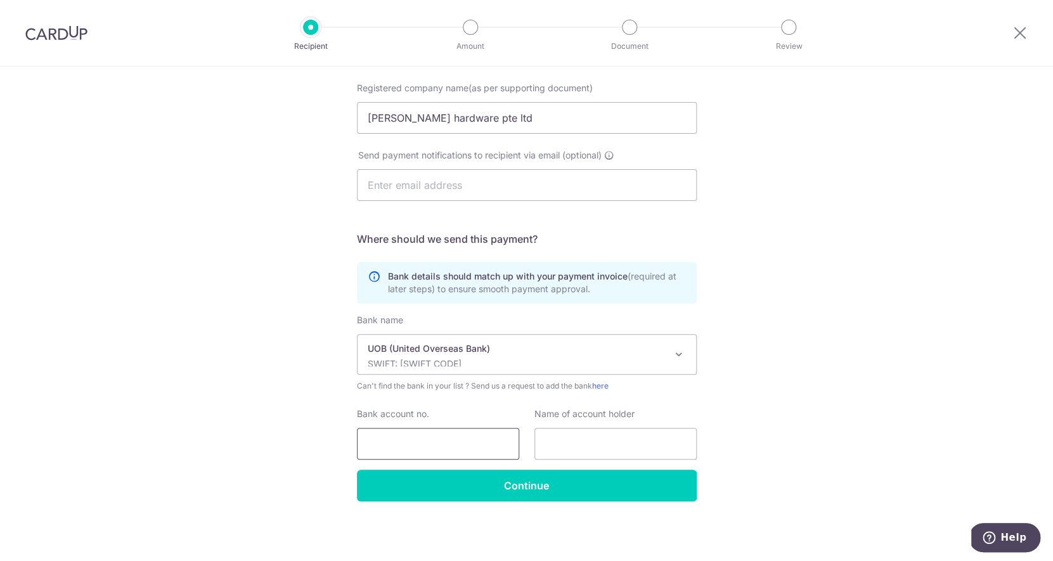
click at [428, 440] on input "Bank account no." at bounding box center [438, 444] width 162 height 32
type input "4013206923"
click at [619, 428] on input "text" at bounding box center [615, 444] width 162 height 32
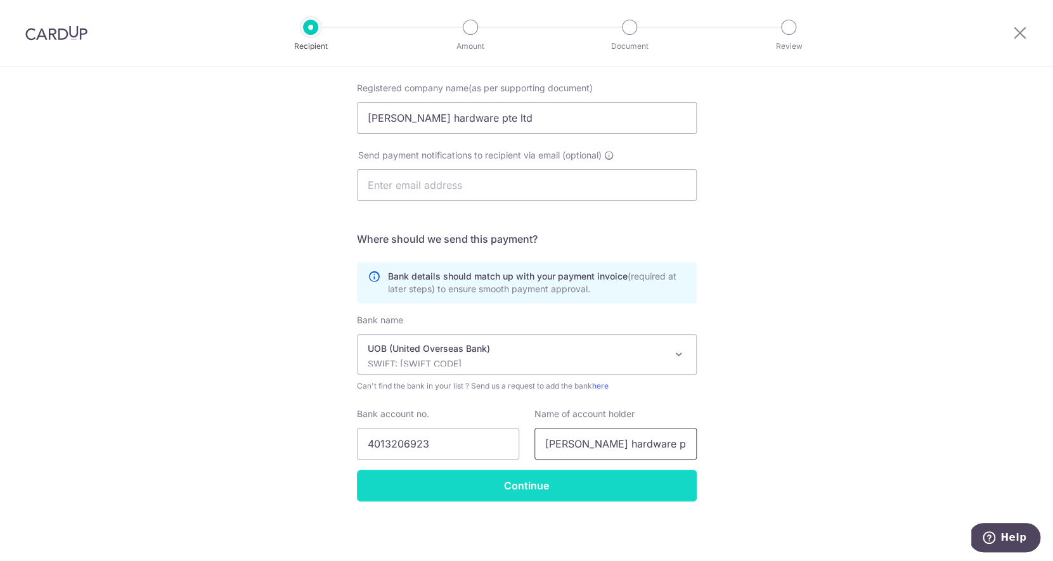
type input "guan lee hardware pte ltd"
click at [622, 494] on input "Continue" at bounding box center [527, 486] width 340 height 32
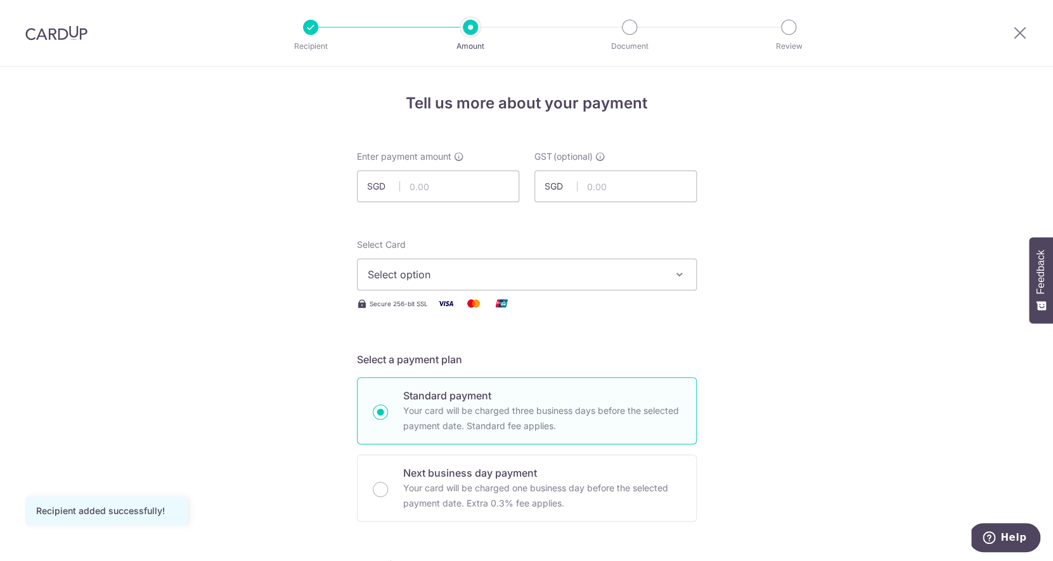
click at [501, 179] on input "text" at bounding box center [438, 186] width 162 height 32
type input "708.50"
click at [514, 261] on button "Select option" at bounding box center [527, 275] width 340 height 32
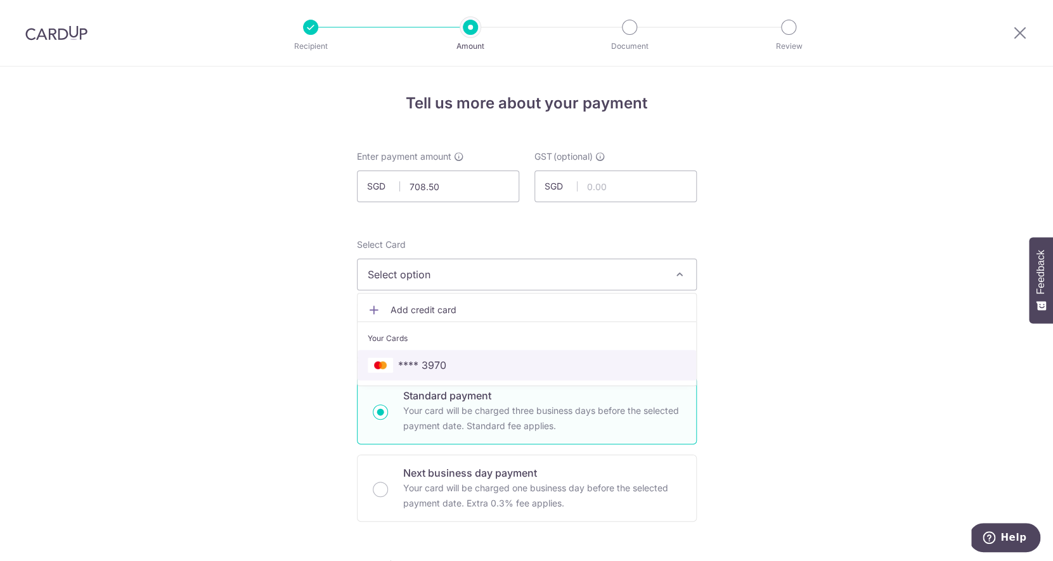
click at [500, 352] on link "**** 3970" at bounding box center [526, 365] width 338 height 30
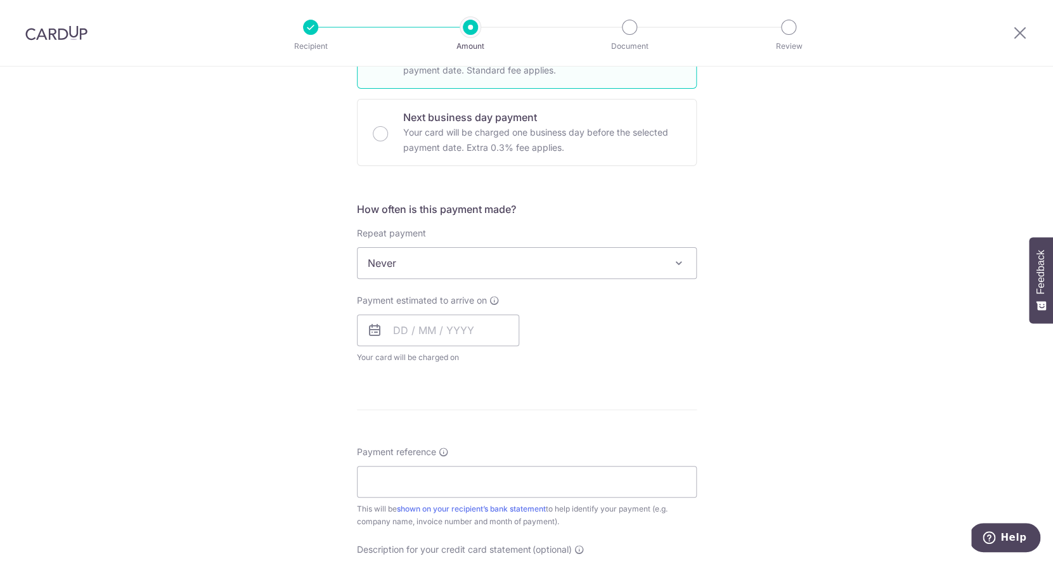
scroll to position [391, 0]
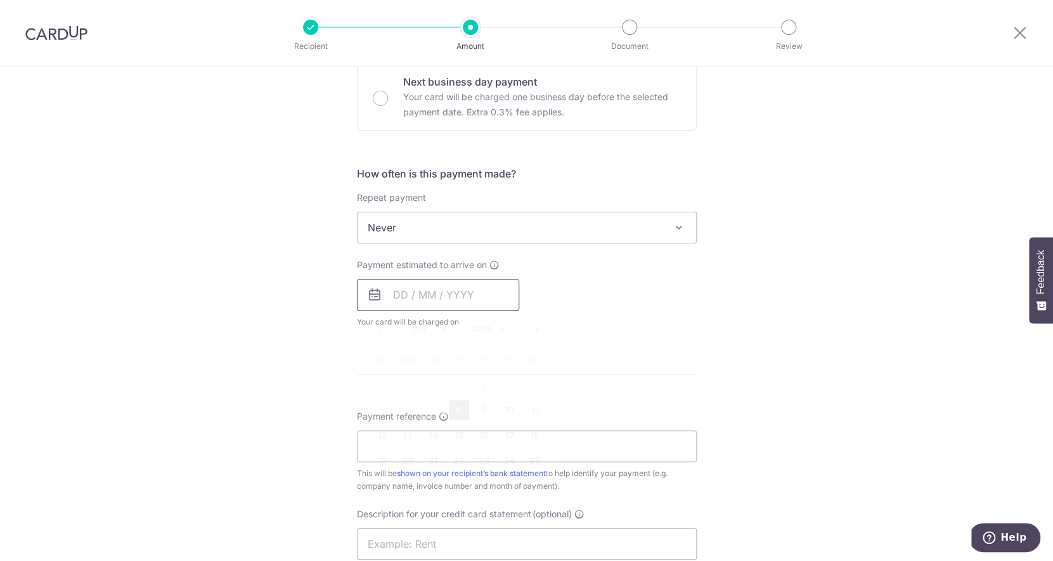
click at [462, 297] on input "text" at bounding box center [438, 295] width 162 height 32
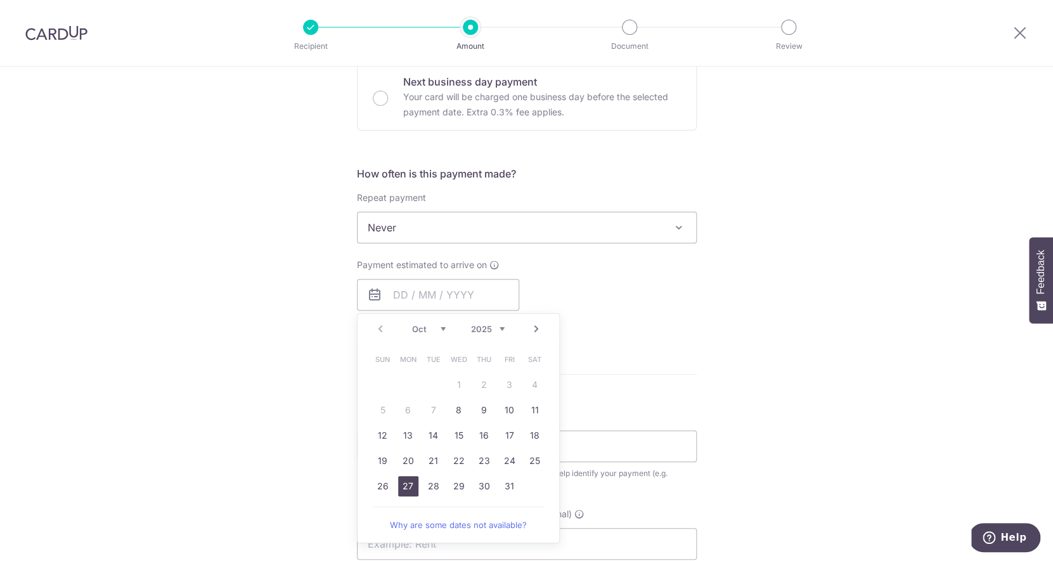
click at [402, 482] on link "27" at bounding box center [408, 486] width 20 height 20
type input "[DATE]"
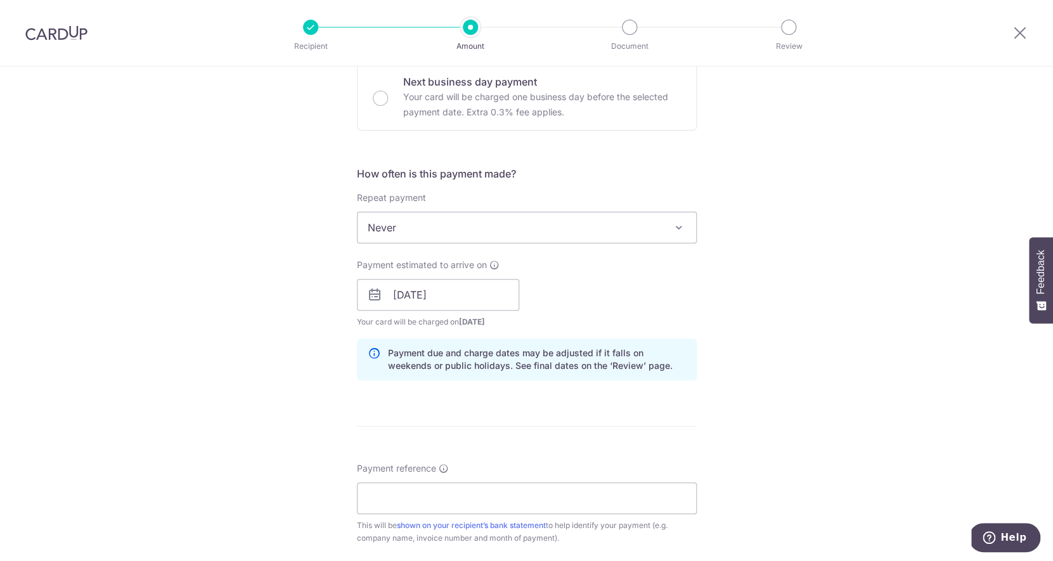
scroll to position [754, 0]
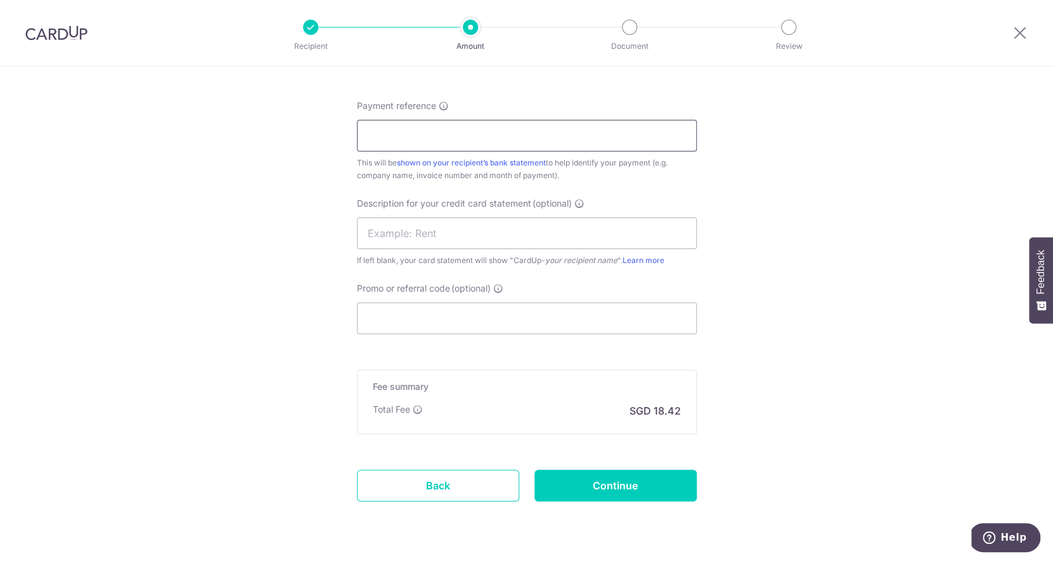
click at [431, 139] on input "Payment reference" at bounding box center [527, 136] width 340 height 32
type input "in/87427"
click at [418, 234] on input "text" at bounding box center [527, 233] width 340 height 32
type input "Stark Holdings"
click at [598, 492] on input "Continue" at bounding box center [615, 486] width 162 height 32
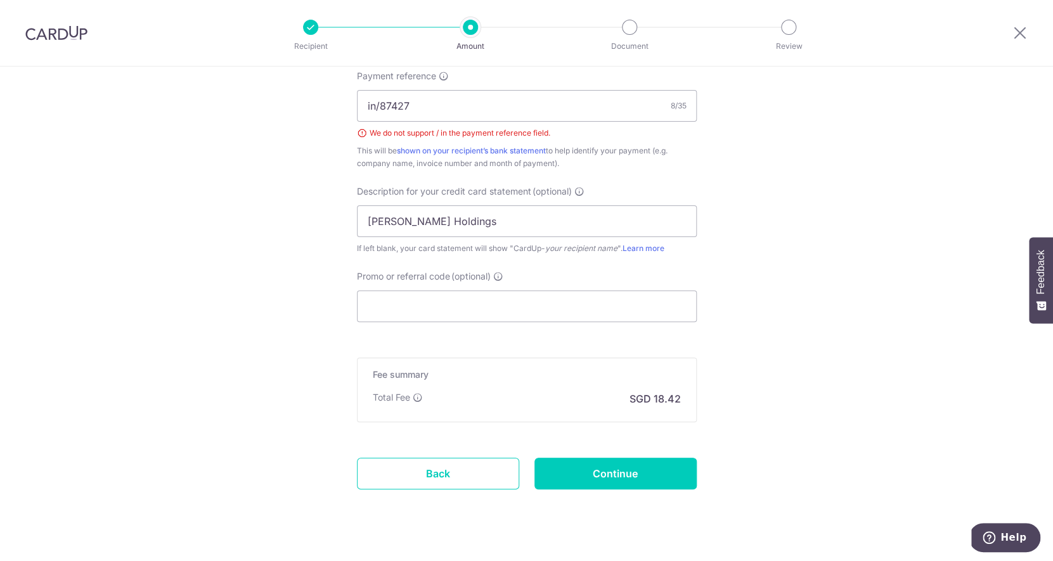
scroll to position [778, 0]
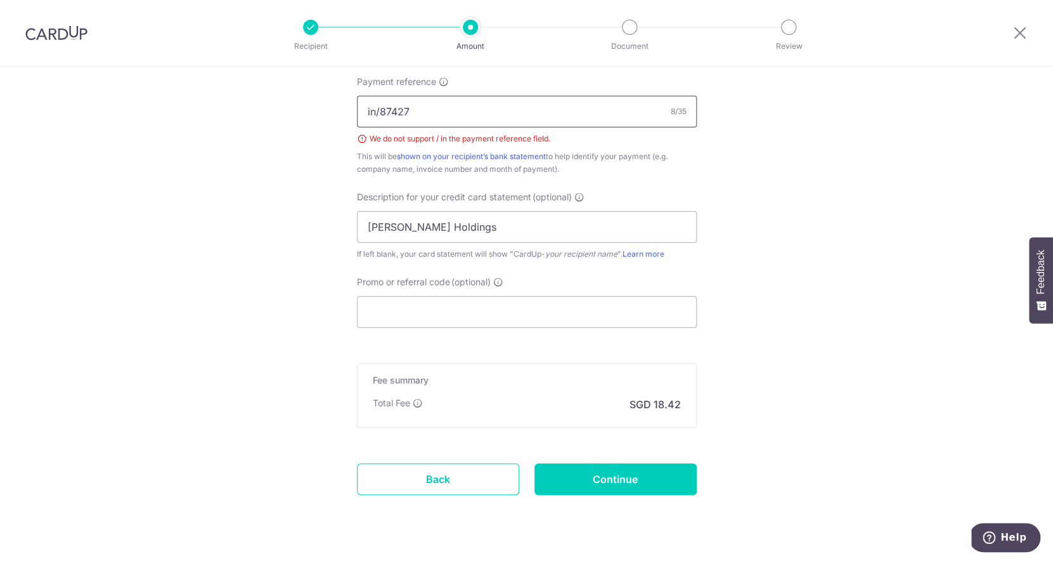
click at [380, 119] on input "in/87427" at bounding box center [527, 112] width 340 height 32
type input "in-87427"
click at [576, 478] on input "Continue" at bounding box center [615, 479] width 162 height 32
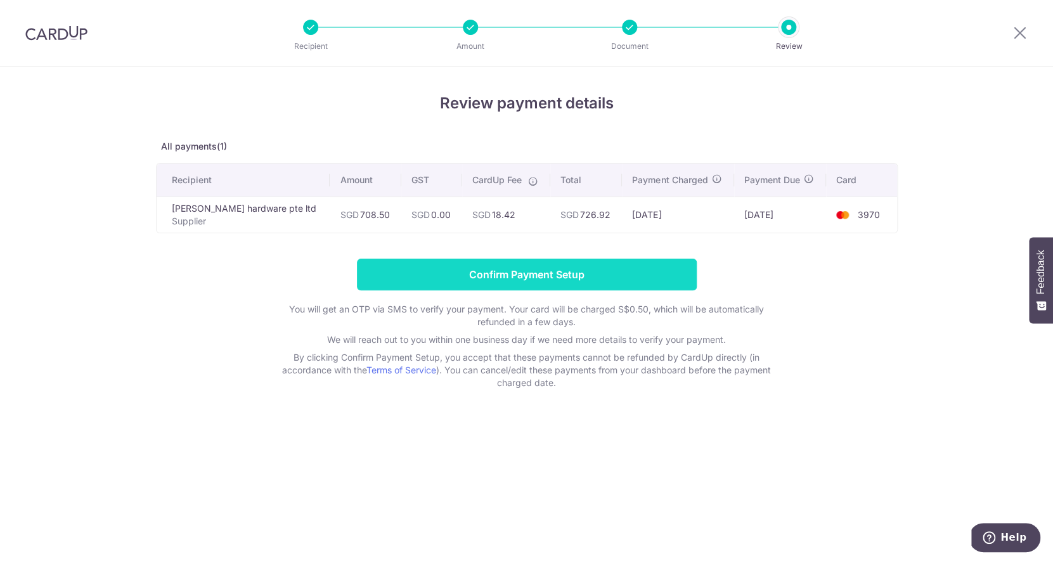
click at [584, 278] on input "Confirm Payment Setup" at bounding box center [527, 275] width 340 height 32
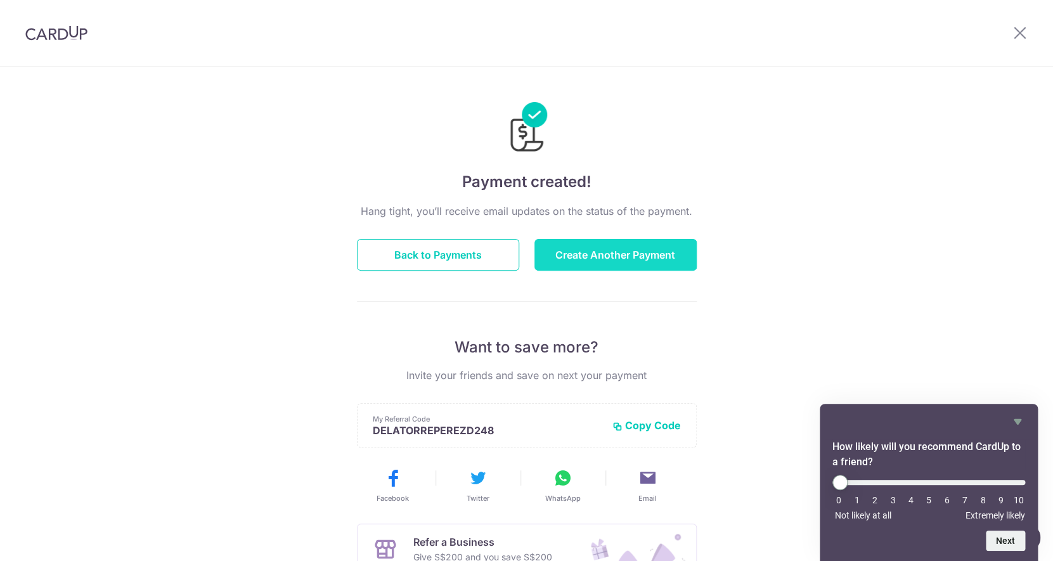
click at [633, 253] on button "Create Another Payment" at bounding box center [615, 255] width 162 height 32
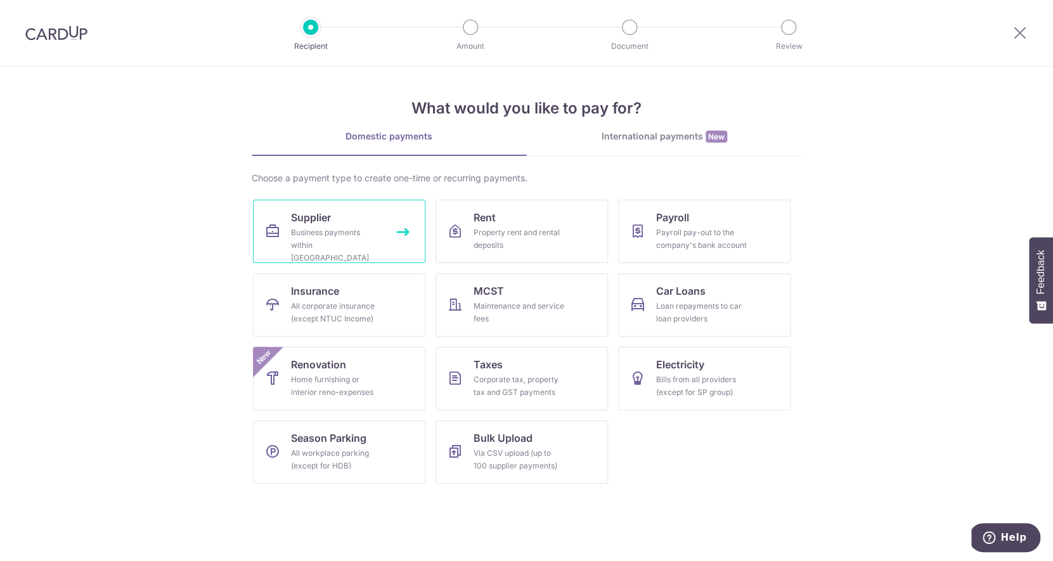
click at [335, 243] on div "Business payments within Singapore" at bounding box center [336, 245] width 91 height 38
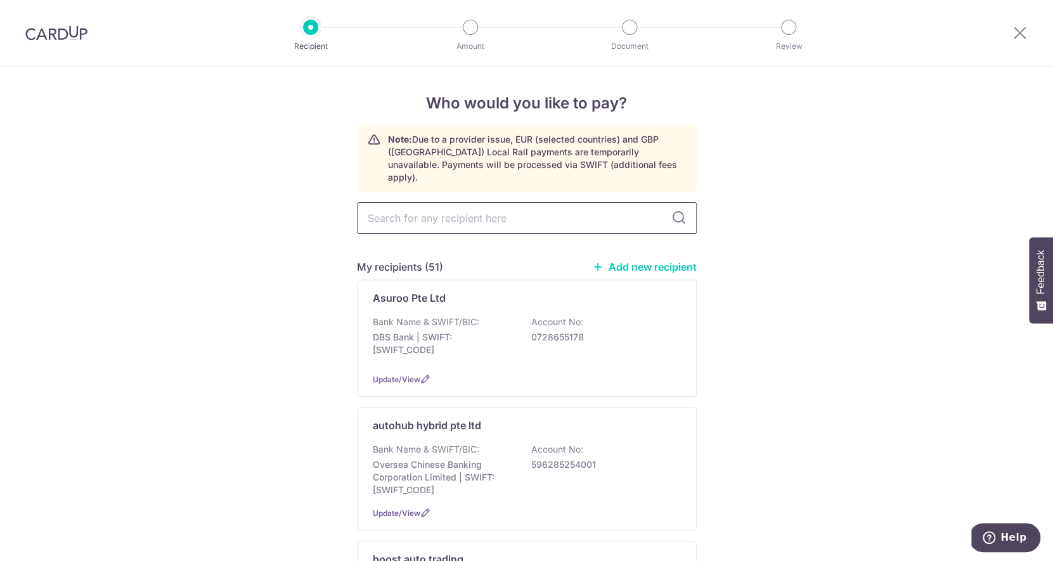
click at [406, 216] on input "text" at bounding box center [527, 218] width 340 height 32
type input "joint"
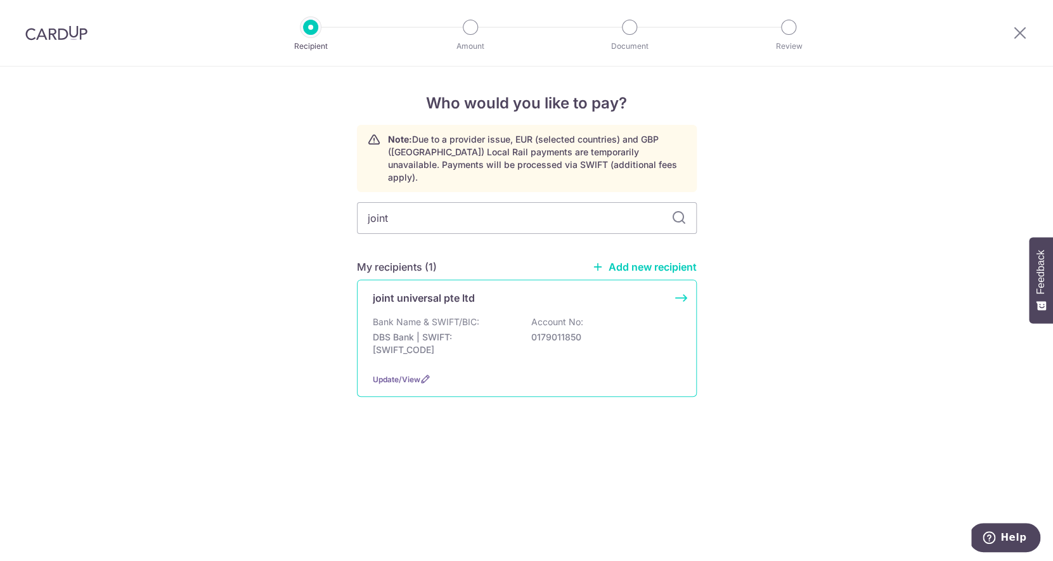
click at [418, 316] on p "Bank Name & SWIFT/BIC:" at bounding box center [426, 322] width 106 height 13
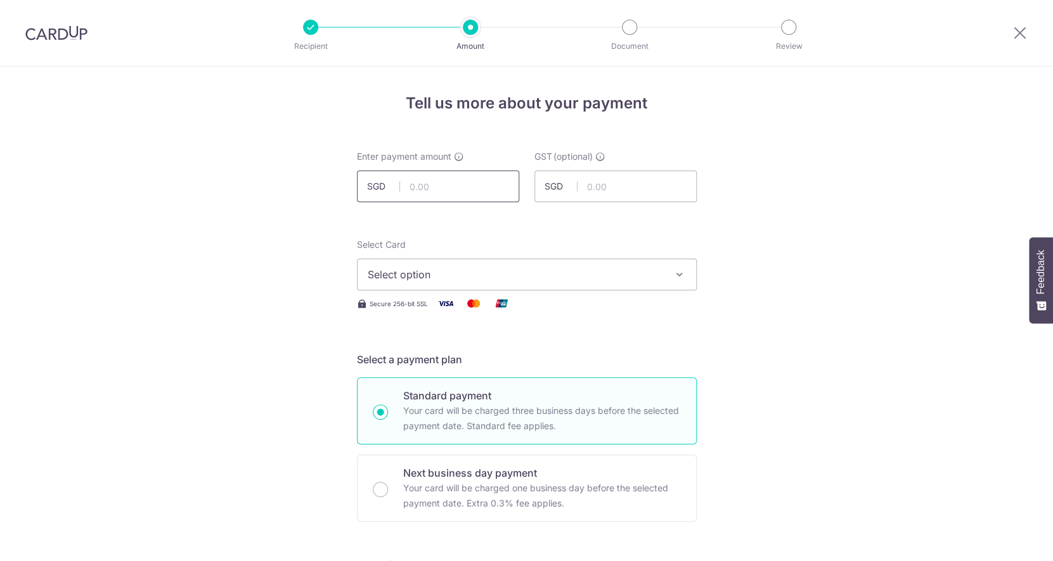
click at [441, 185] on input "text" at bounding box center [438, 186] width 162 height 32
type input "174.40"
click at [593, 278] on span "Select option" at bounding box center [515, 274] width 295 height 15
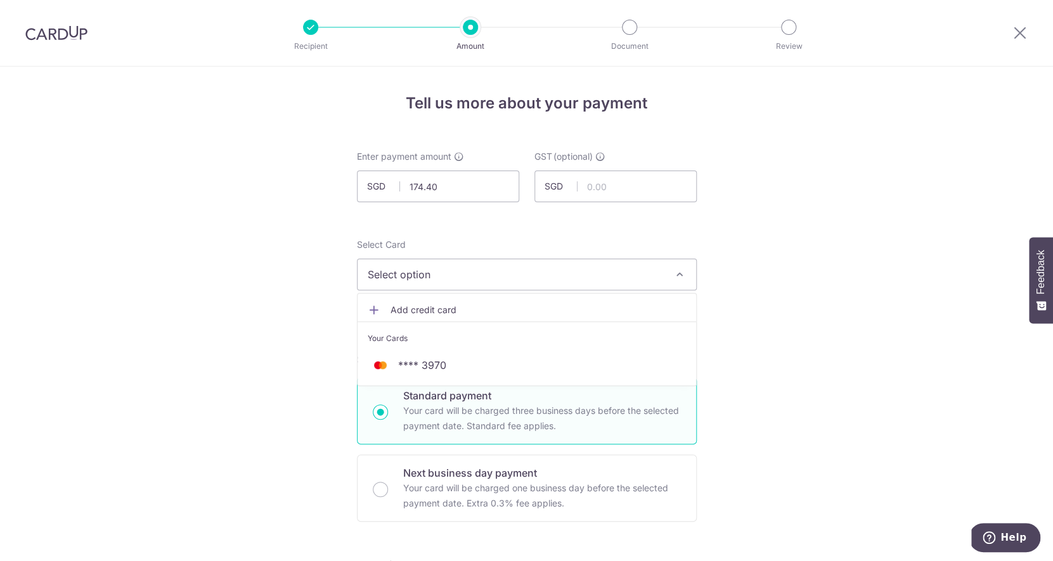
click at [567, 345] on li "Your Cards" at bounding box center [526, 335] width 338 height 29
click at [561, 273] on span "Select option" at bounding box center [515, 274] width 295 height 15
click at [425, 362] on span "**** 3970" at bounding box center [422, 364] width 48 height 15
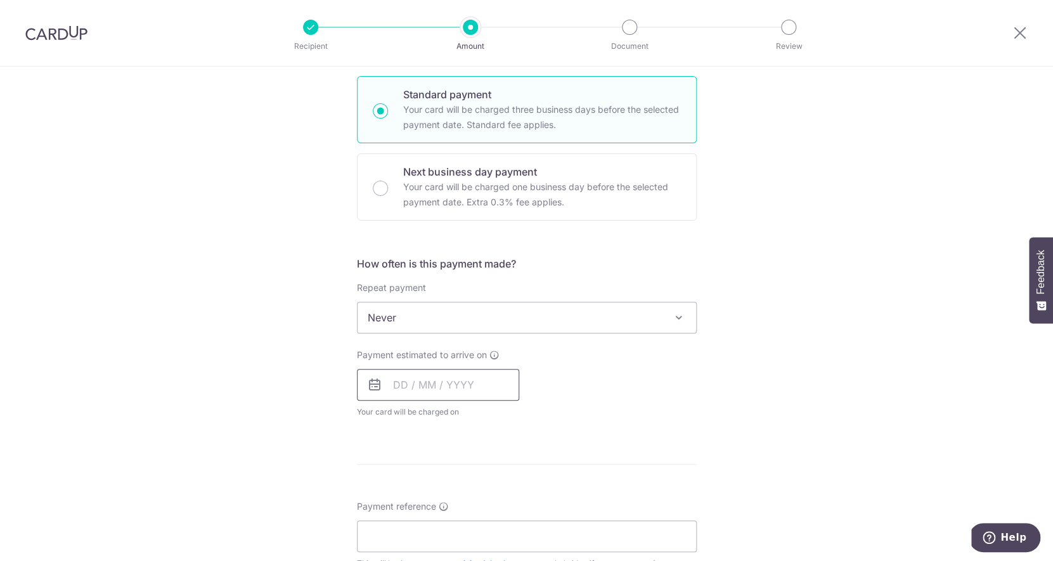
scroll to position [321, 0]
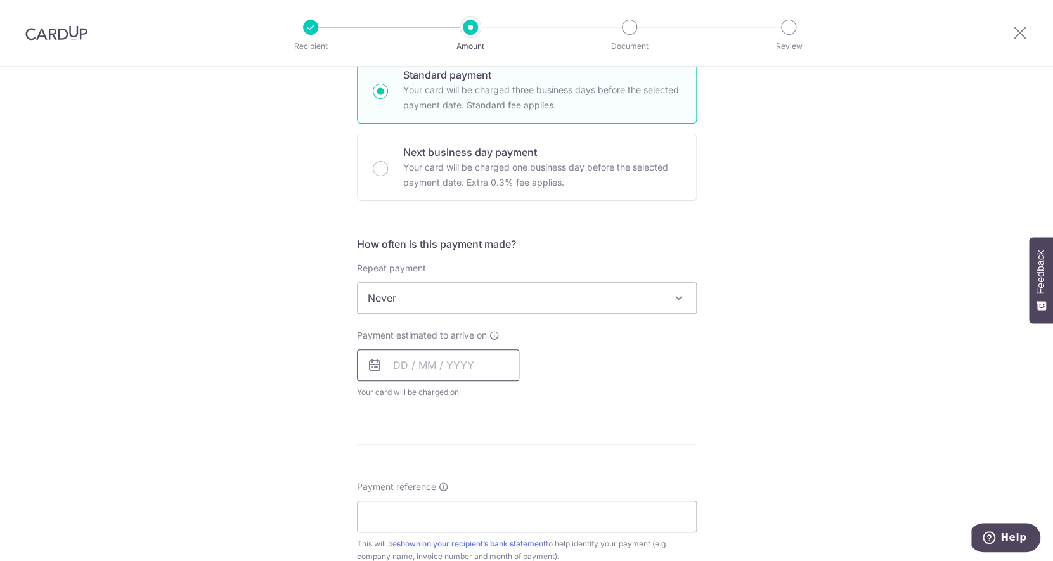
click at [404, 368] on input "text" at bounding box center [438, 365] width 162 height 32
click at [415, 528] on link "20" at bounding box center [408, 531] width 20 height 20
type input "20/10/2025"
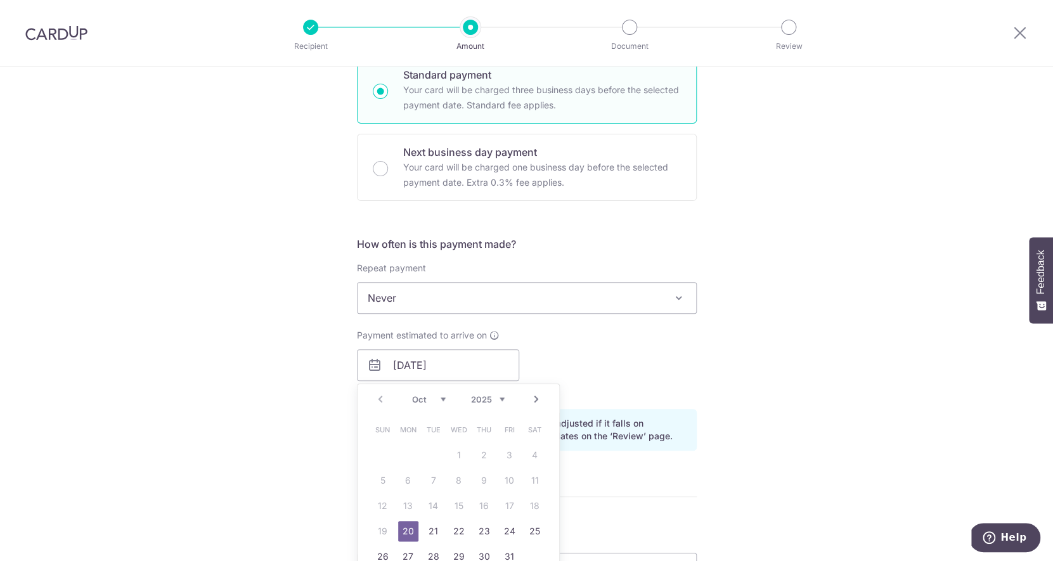
scroll to position [430, 0]
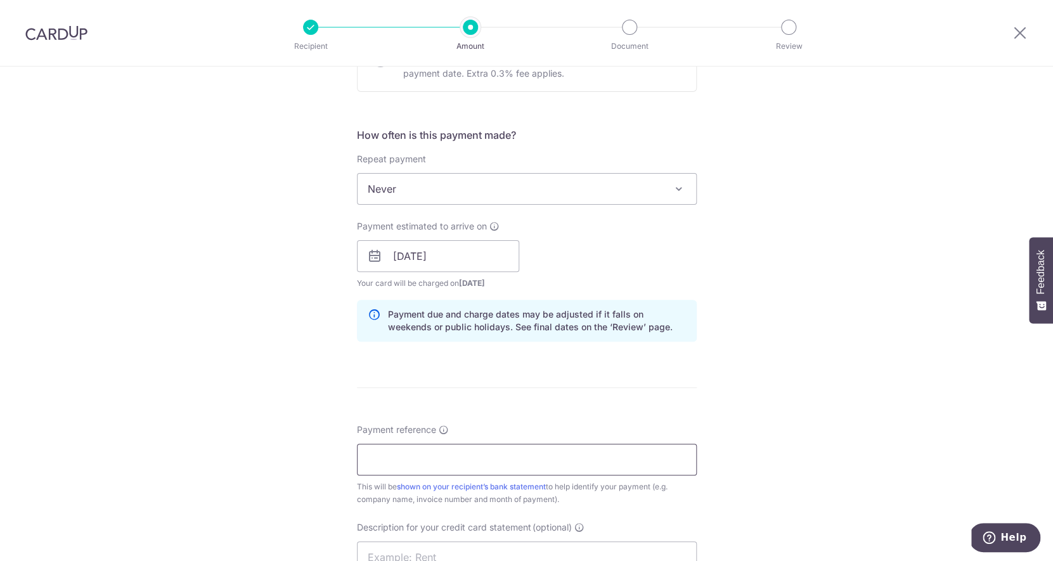
click at [421, 459] on input "Payment reference" at bounding box center [527, 460] width 340 height 32
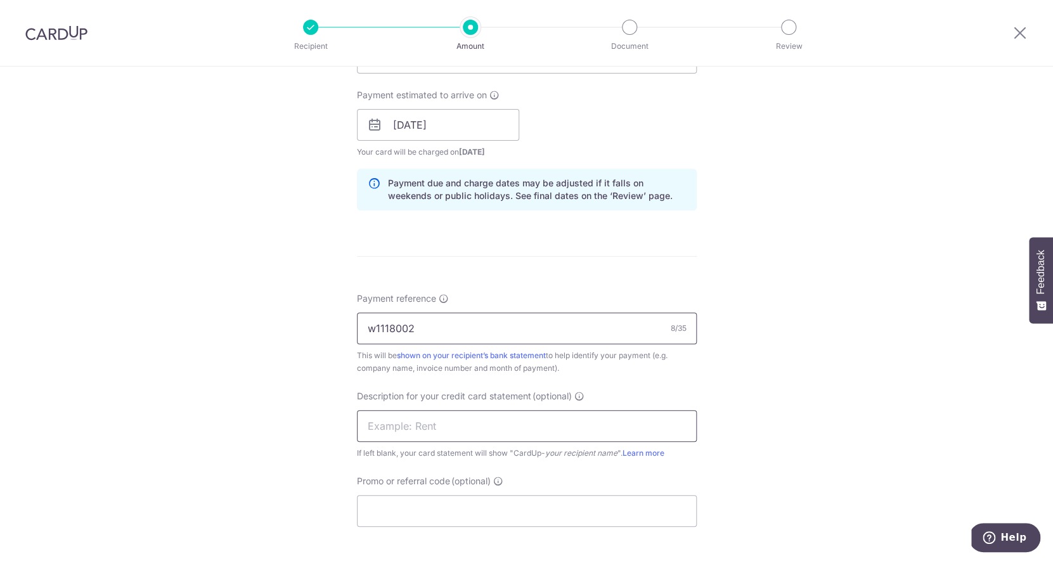
type input "w1118002"
click at [414, 430] on input "text" at bounding box center [527, 426] width 340 height 32
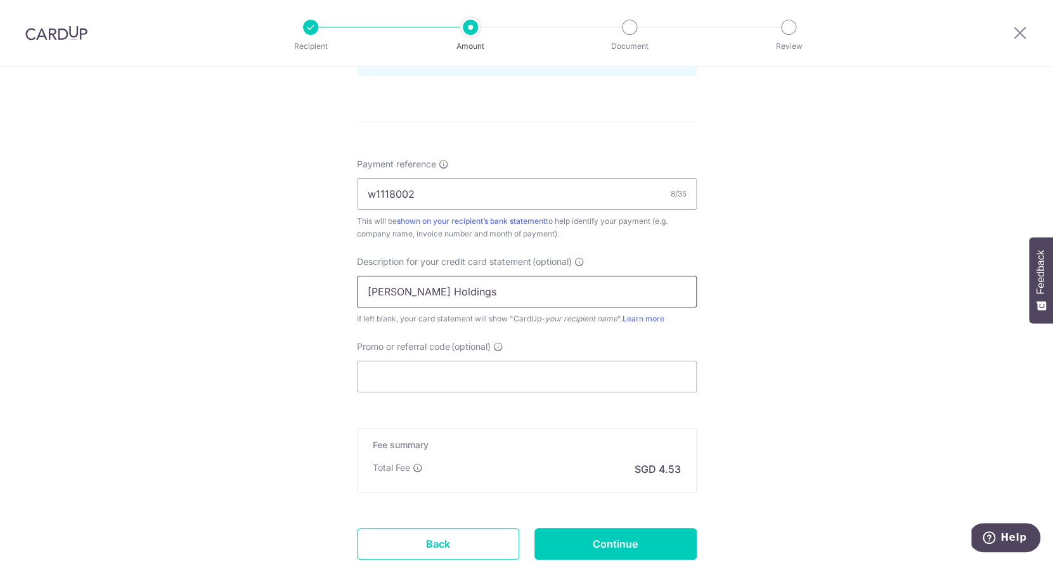
scroll to position [789, 0]
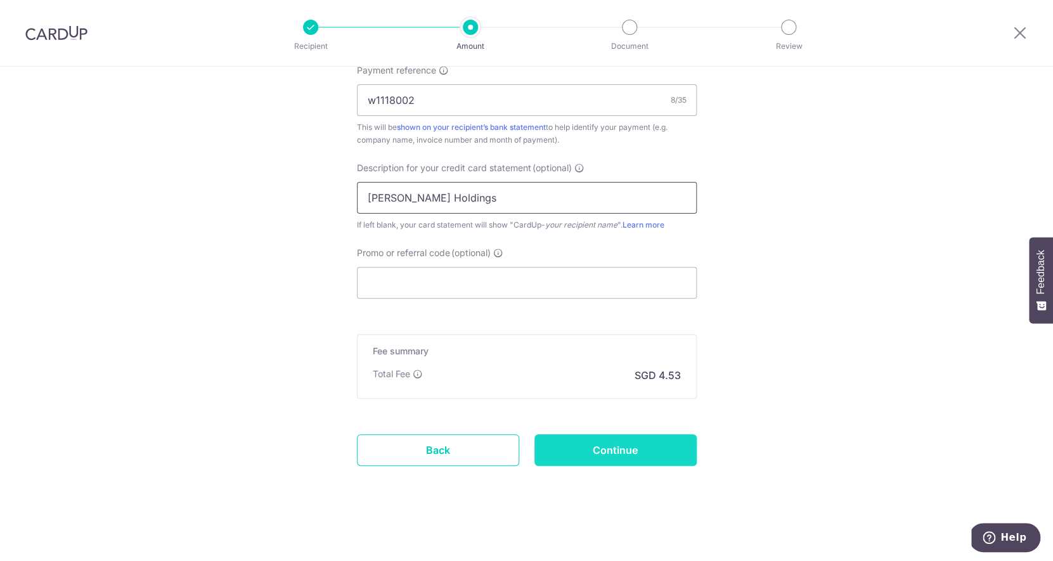
type input "[PERSON_NAME] Holdings"
click at [620, 447] on input "Continue" at bounding box center [615, 450] width 162 height 32
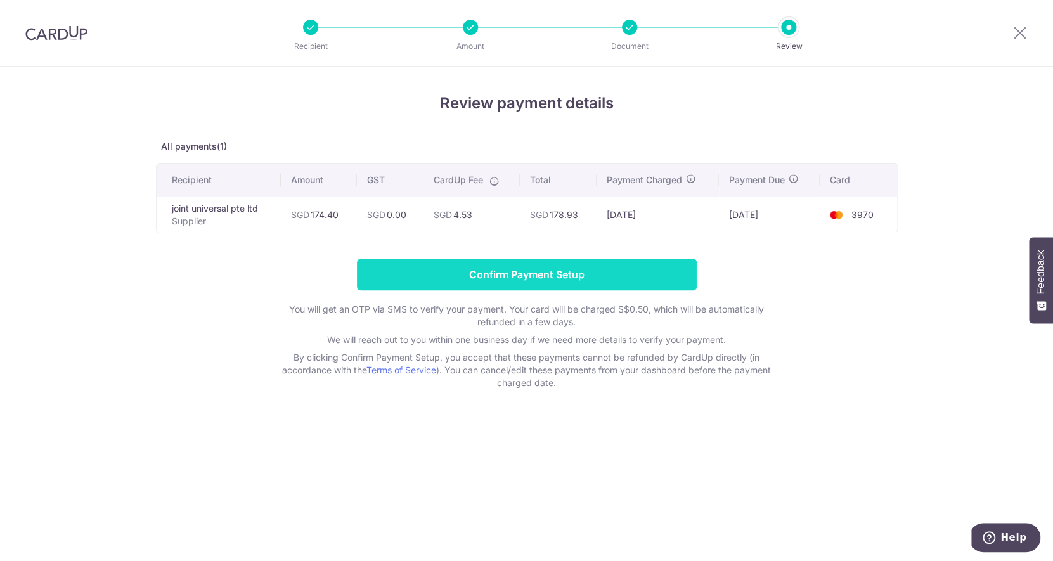
click at [610, 270] on input "Confirm Payment Setup" at bounding box center [527, 275] width 340 height 32
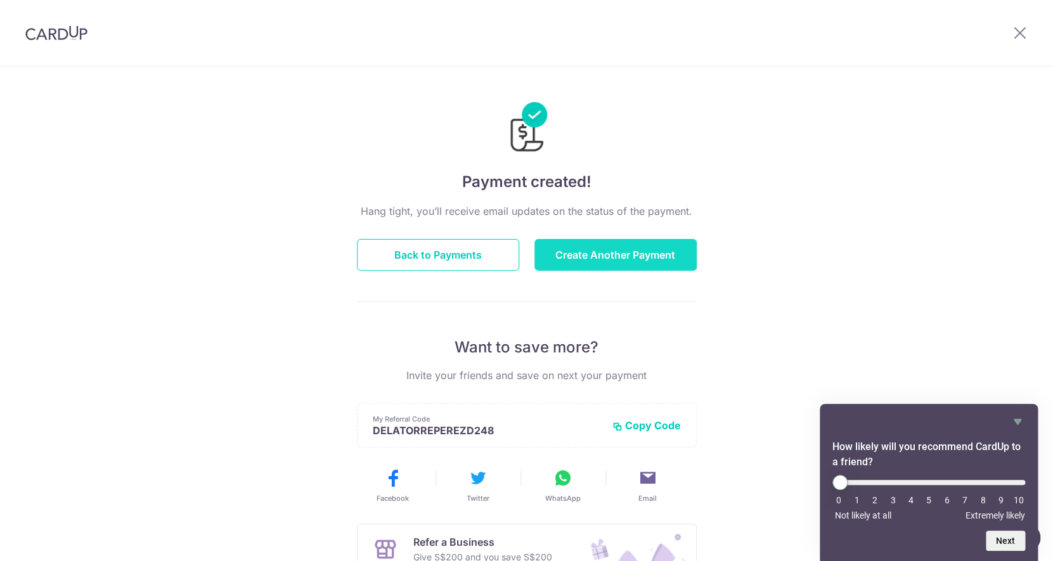
click at [621, 269] on button "Create Another Payment" at bounding box center [615, 255] width 162 height 32
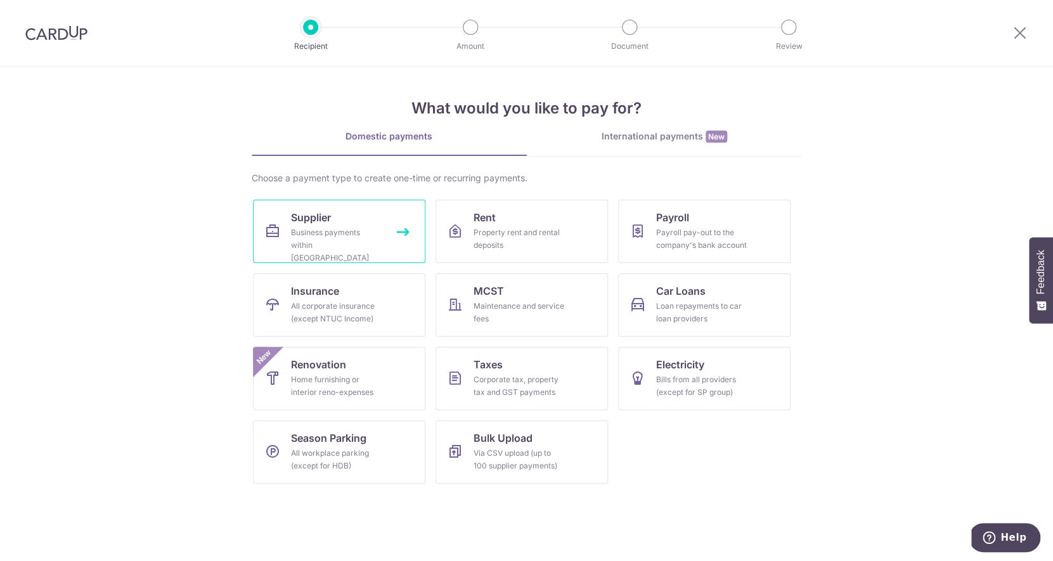
click at [345, 231] on div "Business payments within Singapore" at bounding box center [336, 245] width 91 height 38
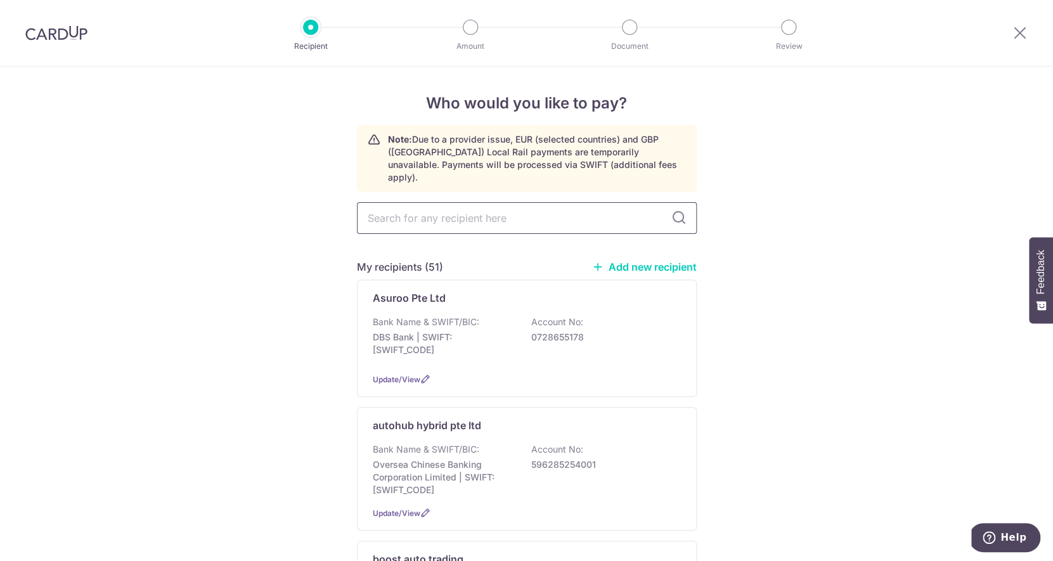
click at [406, 202] on input "text" at bounding box center [527, 218] width 340 height 32
type input "join"
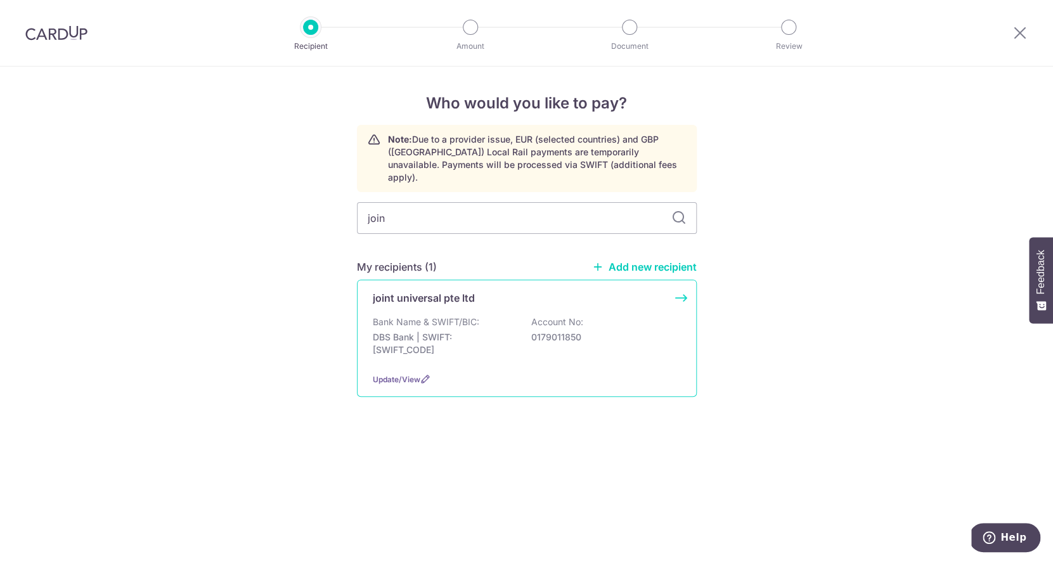
click at [447, 331] on p "DBS Bank | SWIFT: DBSSSGSGXXX" at bounding box center [444, 343] width 142 height 25
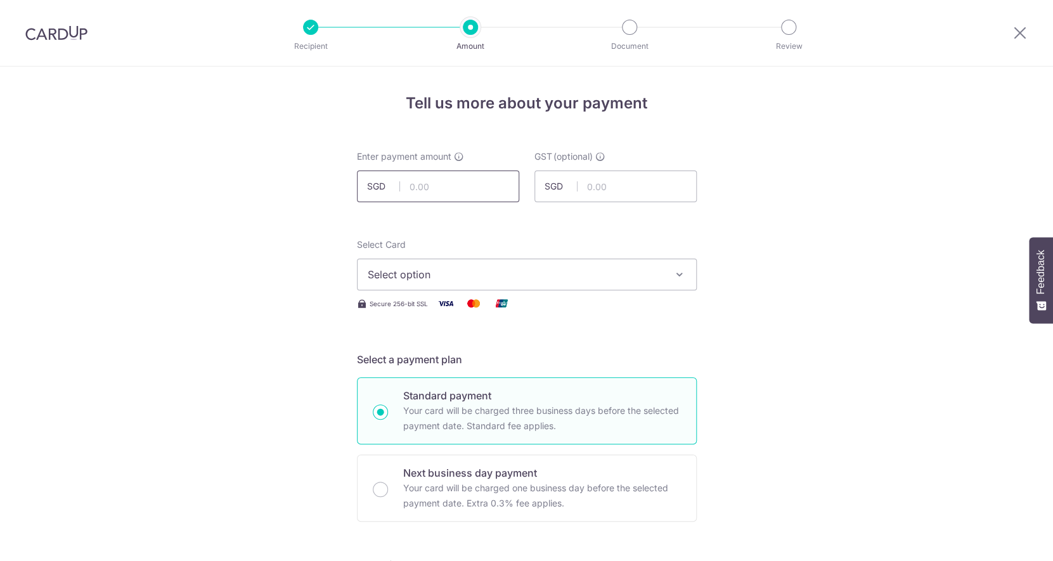
click at [445, 183] on input "text" at bounding box center [438, 186] width 162 height 32
type input "305.20"
click at [437, 283] on button "Select option" at bounding box center [527, 275] width 340 height 32
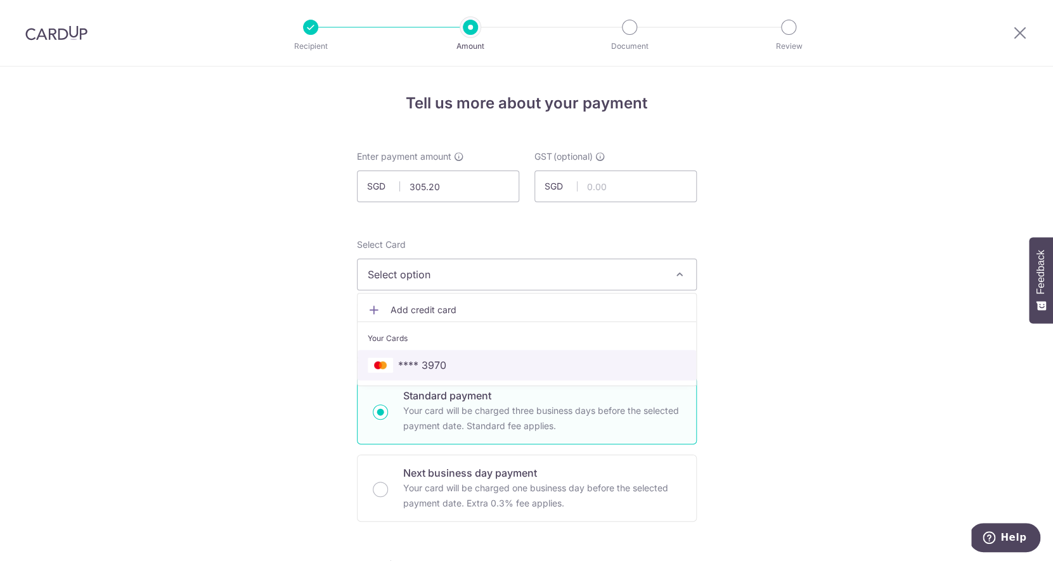
click at [441, 363] on span "**** 3970" at bounding box center [422, 364] width 48 height 15
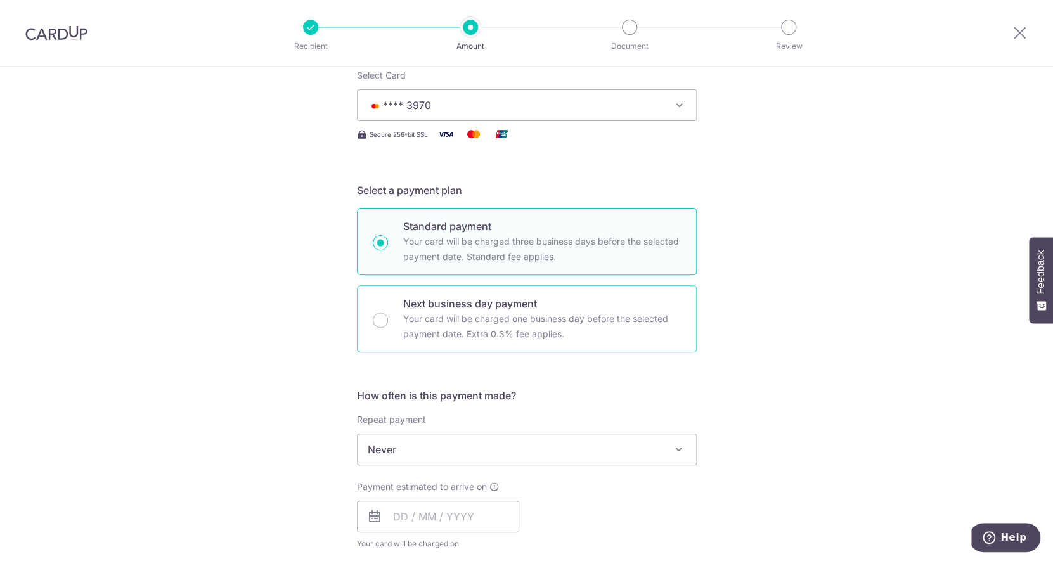
scroll to position [237, 0]
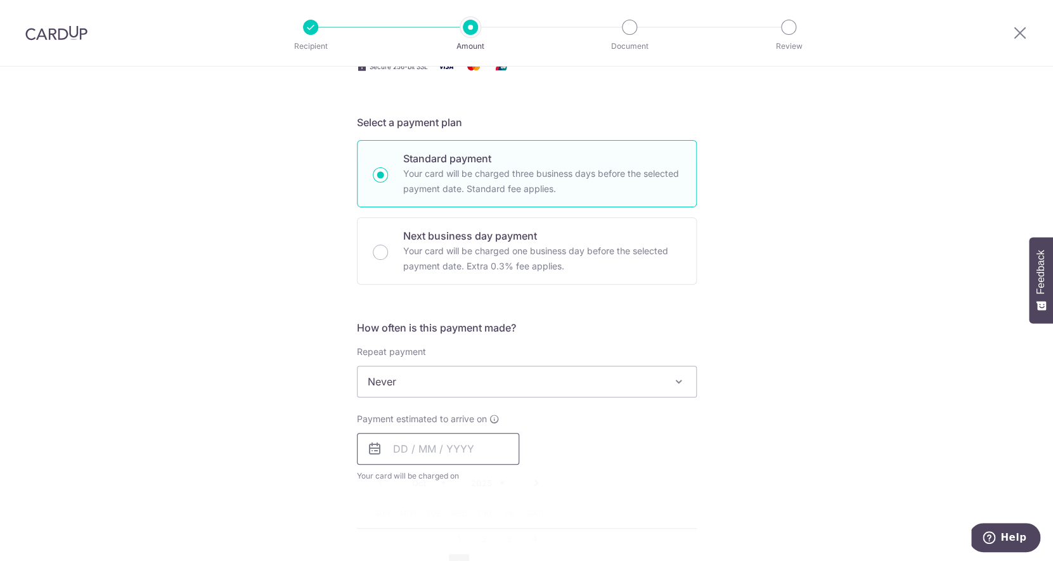
click at [420, 455] on input "text" at bounding box center [438, 449] width 162 height 32
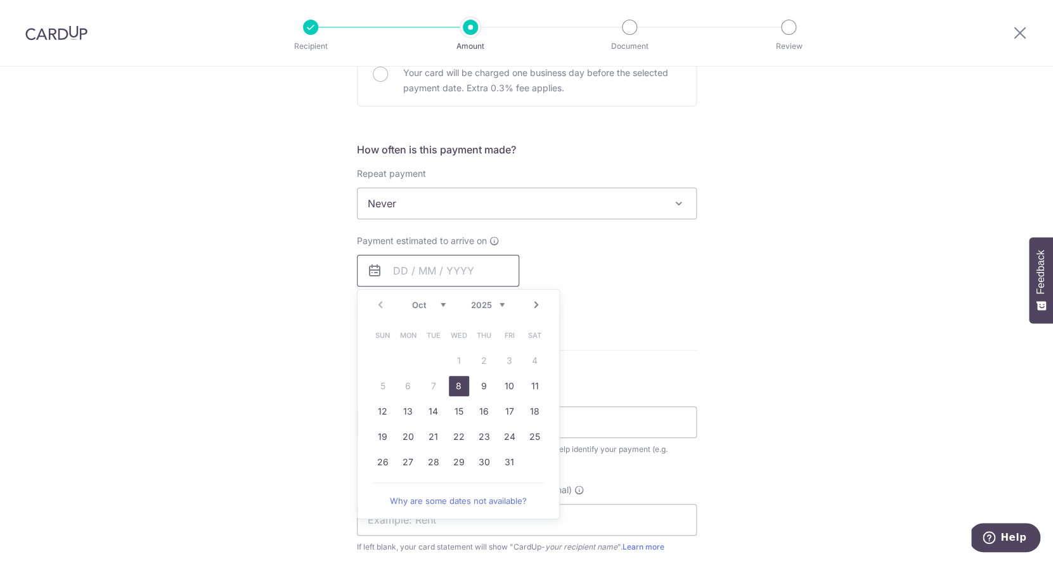
scroll to position [418, 0]
click at [541, 305] on link "Next" at bounding box center [536, 301] width 15 height 15
click at [440, 383] on link "4" at bounding box center [433, 383] width 20 height 20
type input "04/11/2025"
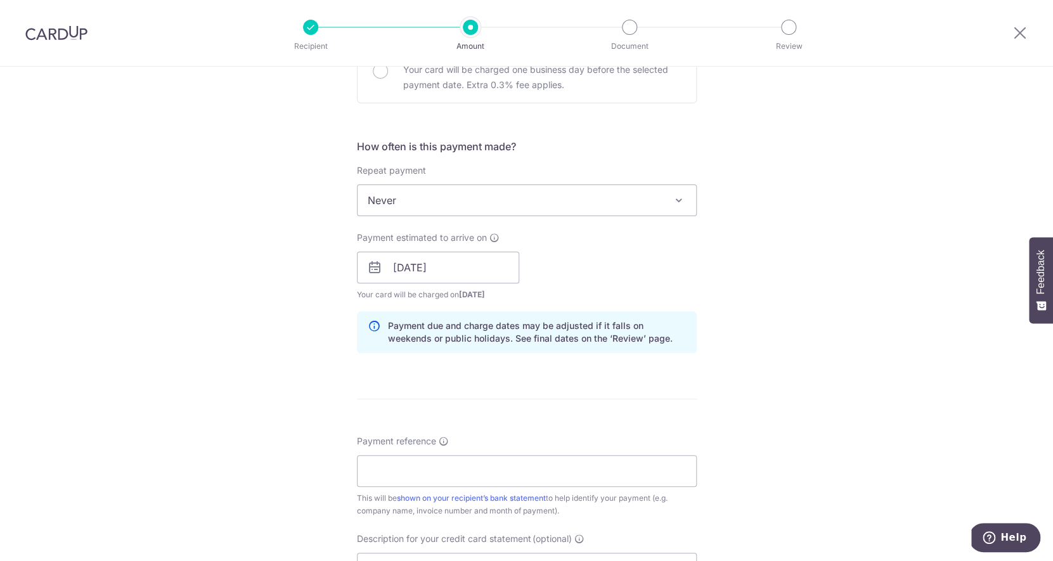
click at [616, 399] on hr at bounding box center [527, 399] width 340 height 1
click at [573, 475] on input "Payment reference" at bounding box center [527, 471] width 340 height 32
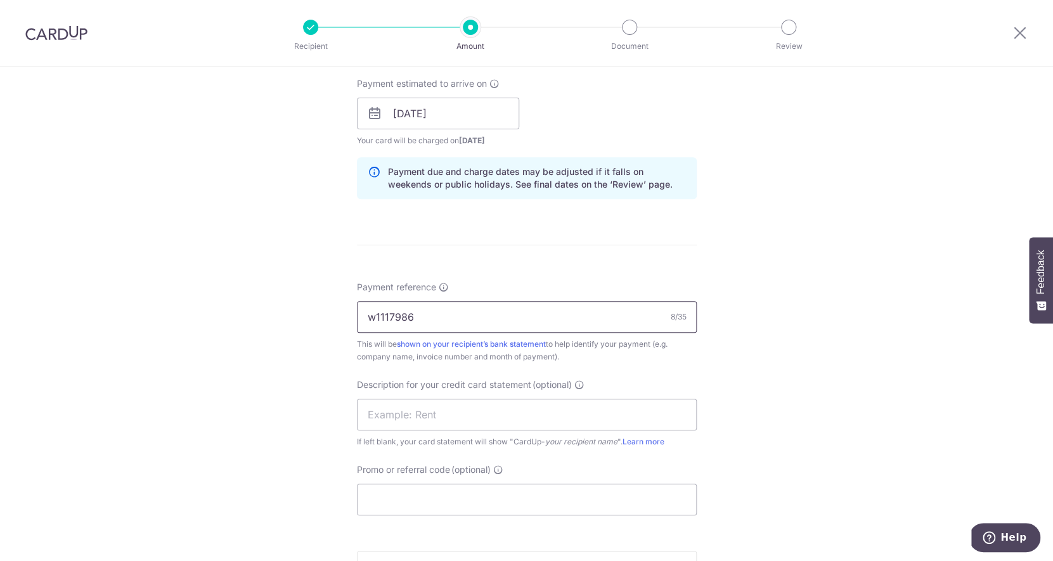
scroll to position [570, 0]
type input "w1117986"
click at [577, 432] on input "text" at bounding box center [527, 417] width 340 height 32
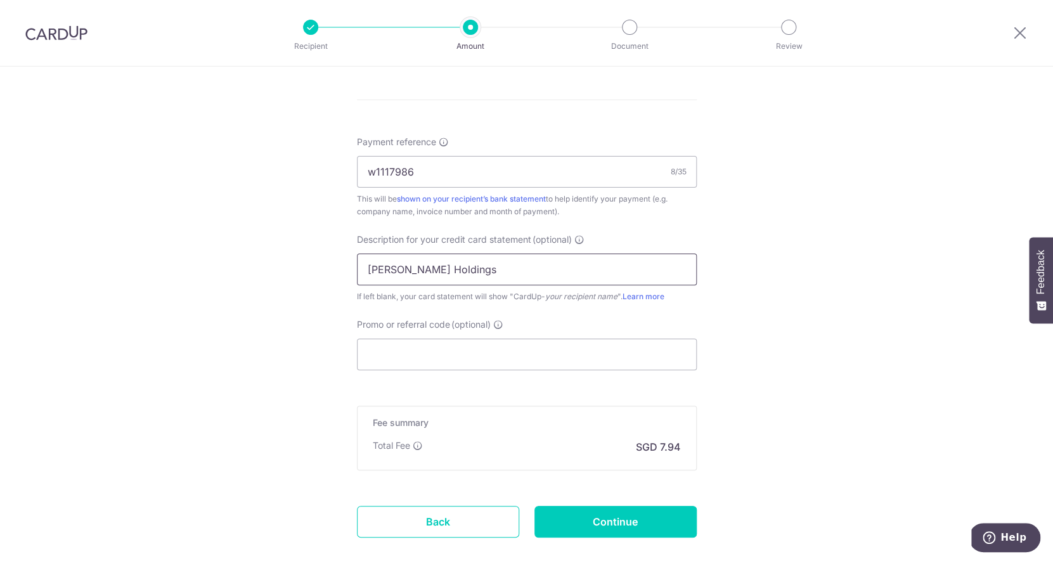
scroll to position [789, 0]
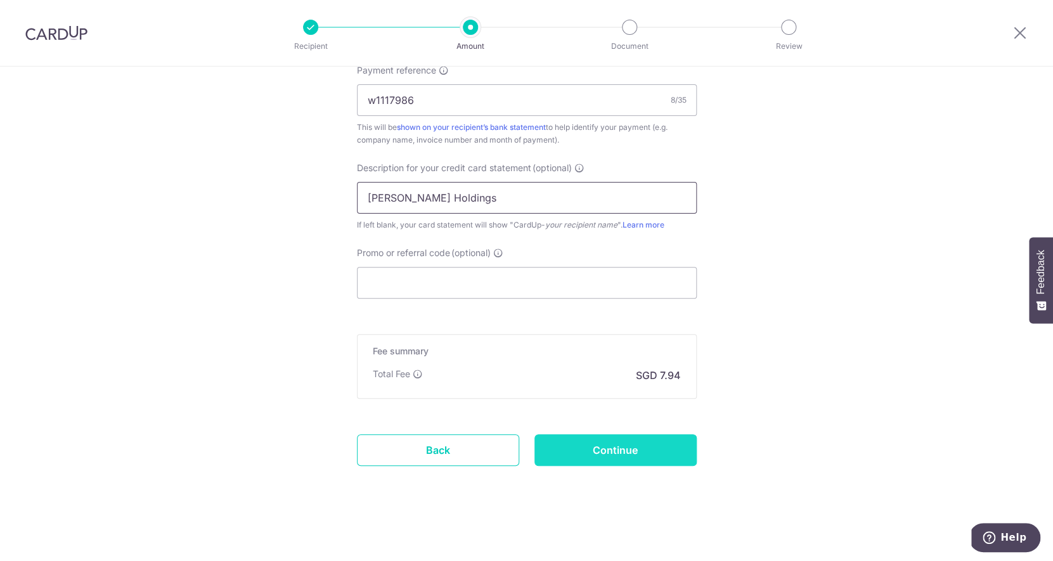
type input "Stark Holdings"
click at [574, 439] on input "Continue" at bounding box center [615, 450] width 162 height 32
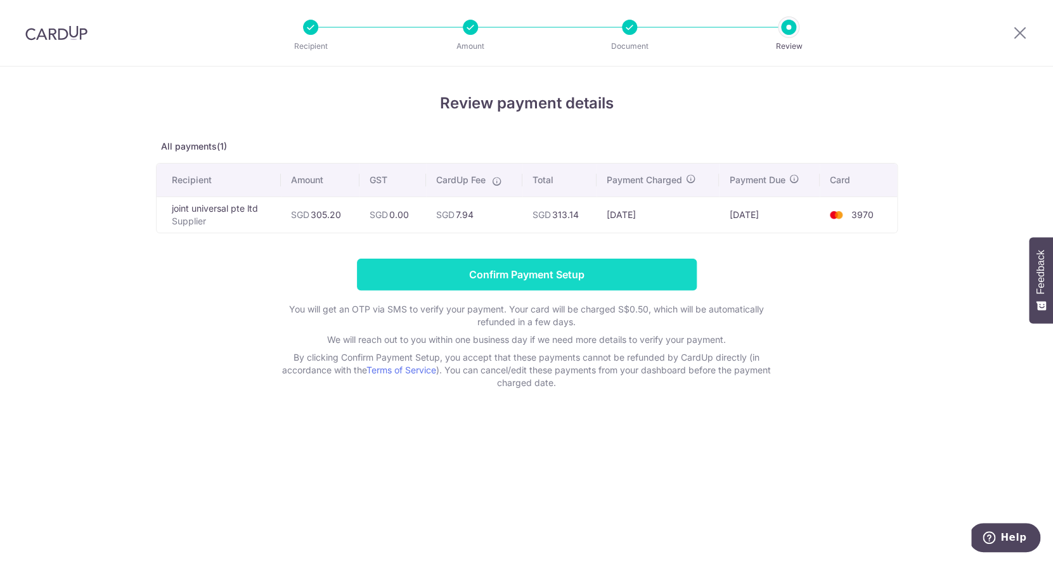
click at [586, 275] on input "Confirm Payment Setup" at bounding box center [527, 275] width 340 height 32
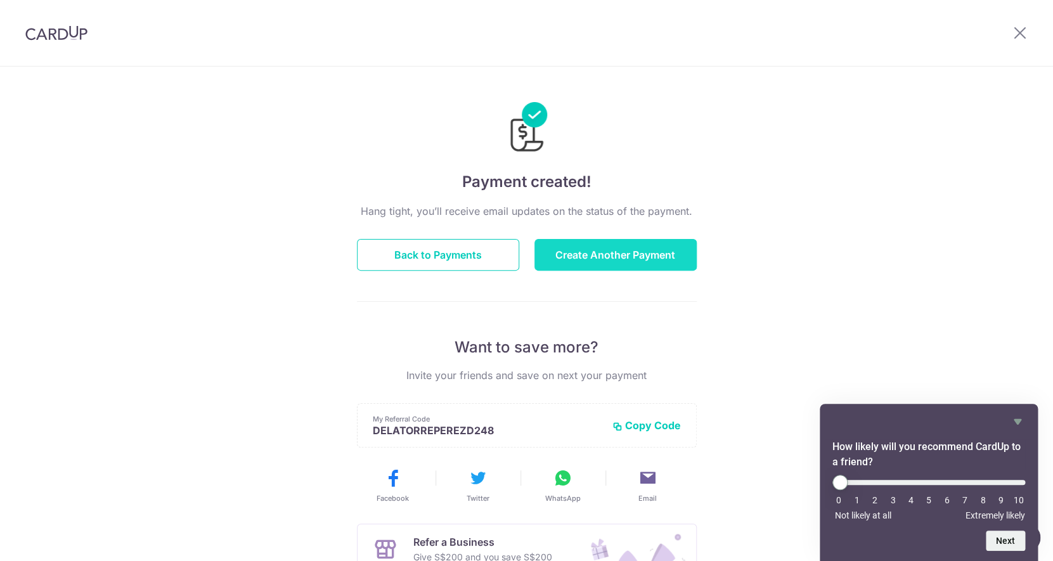
click at [669, 259] on button "Create Another Payment" at bounding box center [615, 255] width 162 height 32
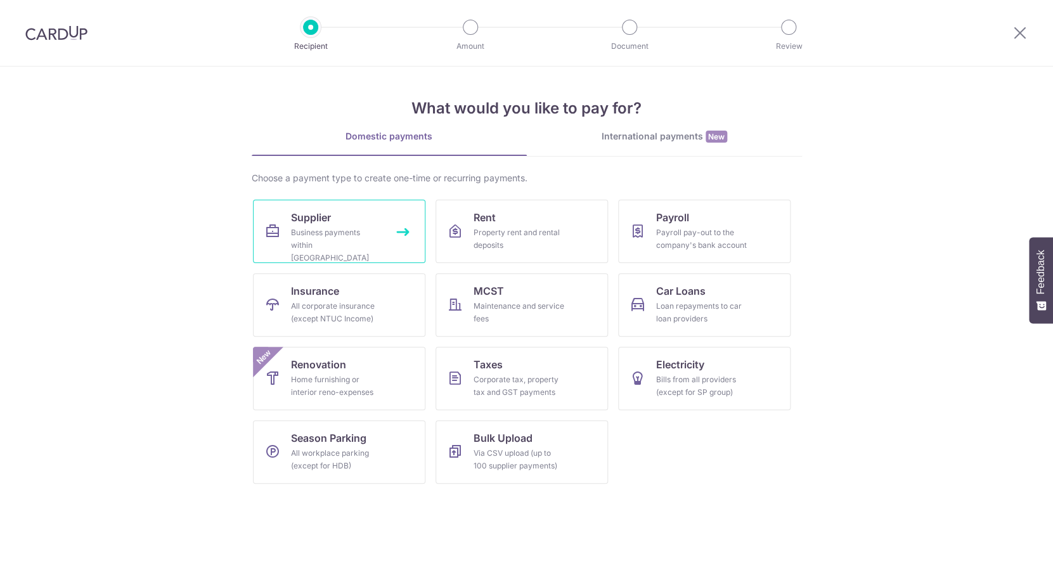
click at [319, 235] on div "Business payments within [GEOGRAPHIC_DATA]" at bounding box center [336, 245] width 91 height 38
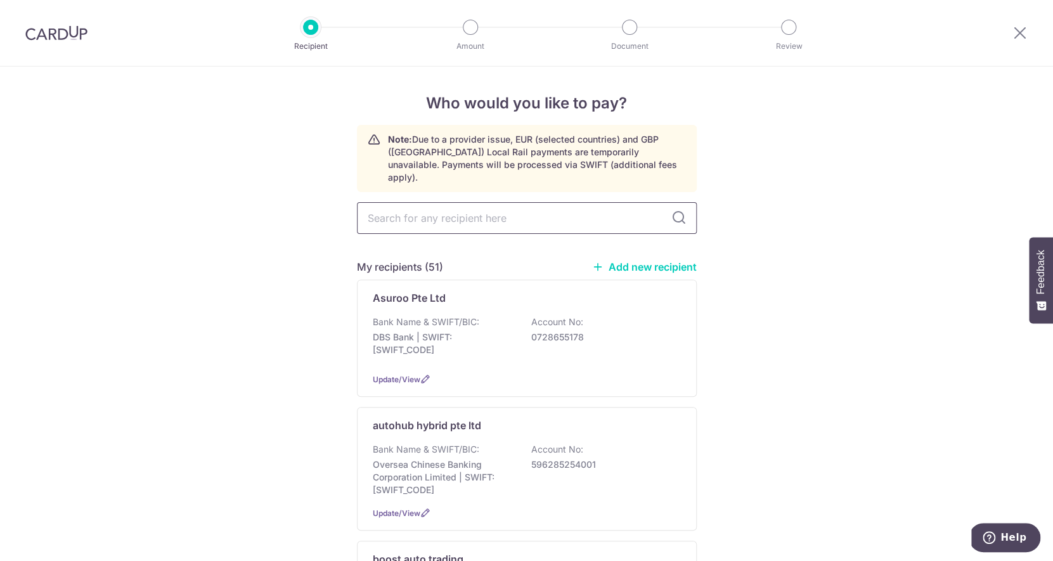
click at [485, 202] on input "text" at bounding box center [527, 218] width 340 height 32
type input "joint"
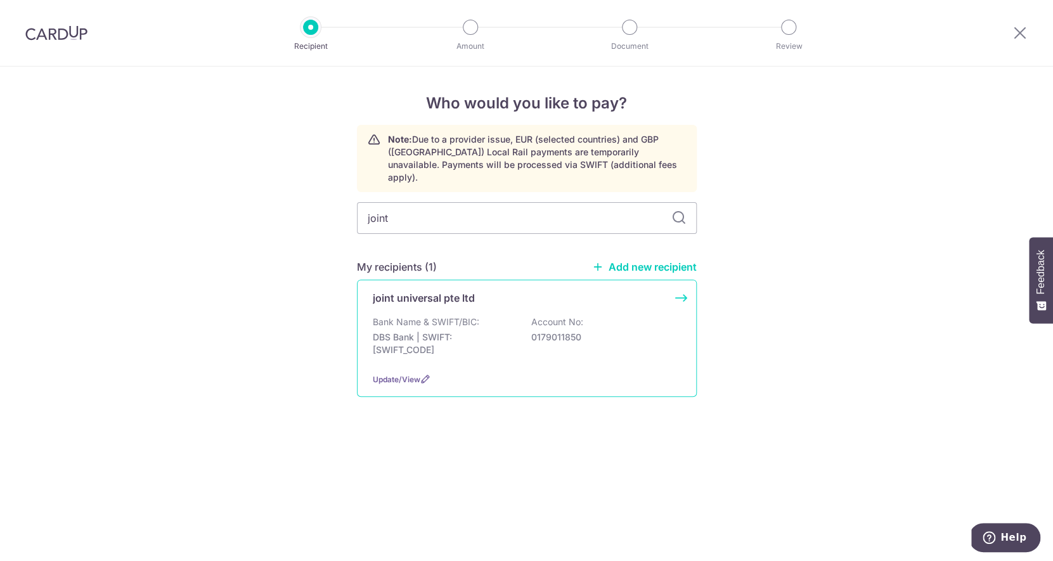
click at [477, 295] on div "joint universal pte ltd Bank Name & SWIFT/BIC: DBS Bank | SWIFT: DBSSSGSGXXX Ac…" at bounding box center [527, 337] width 340 height 117
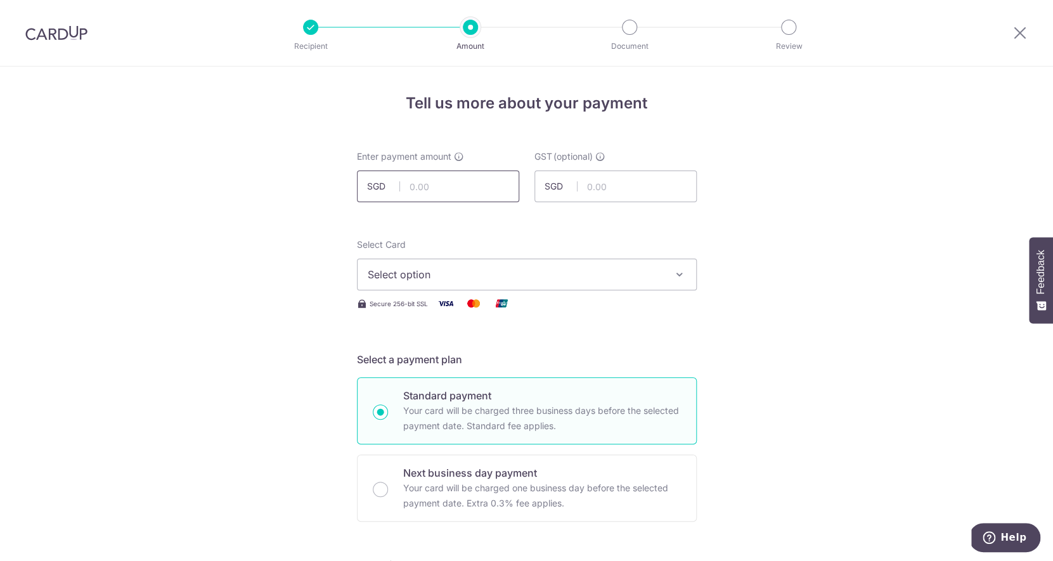
click at [471, 192] on input "text" at bounding box center [438, 186] width 162 height 32
type input "416.38"
click at [546, 276] on span "Select option" at bounding box center [515, 274] width 295 height 15
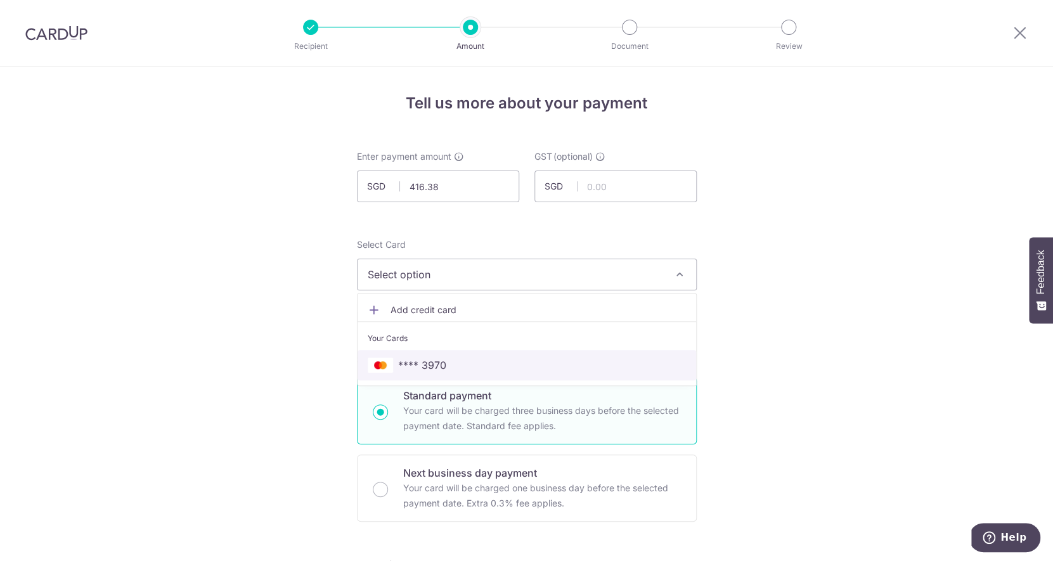
click at [523, 358] on span "**** 3970" at bounding box center [527, 364] width 318 height 15
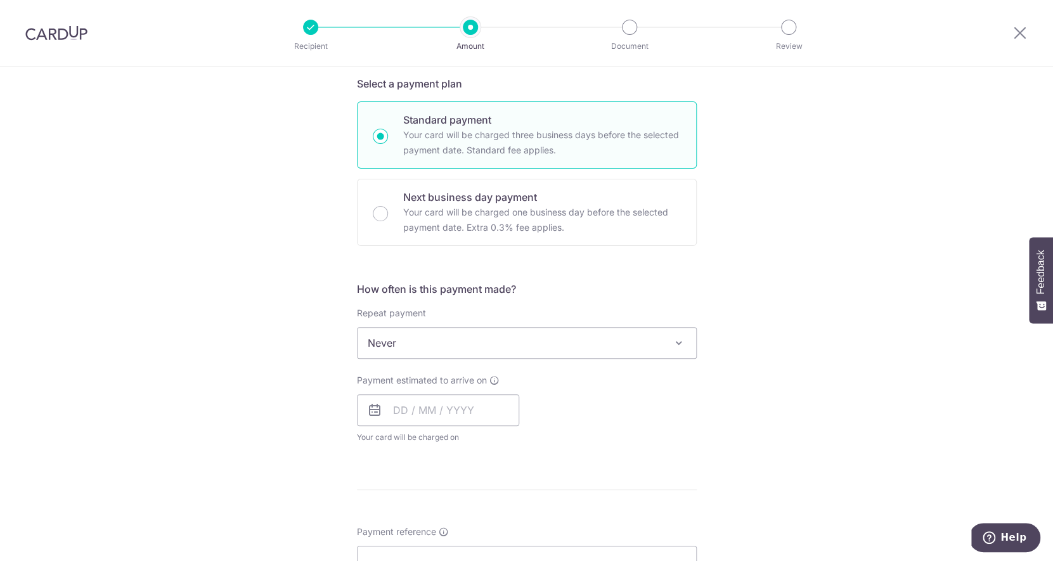
scroll to position [345, 0]
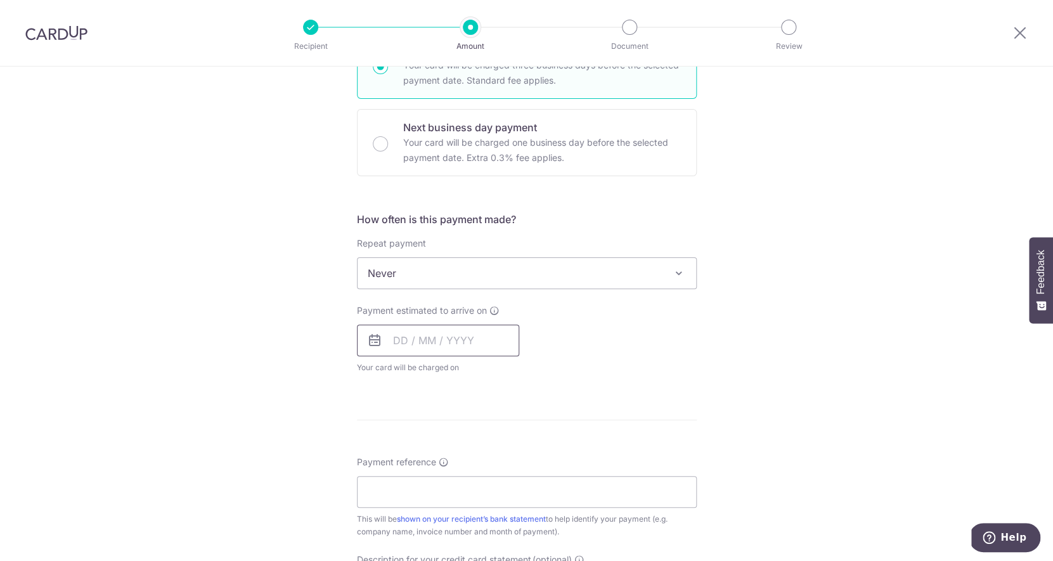
click at [491, 337] on input "text" at bounding box center [438, 340] width 162 height 32
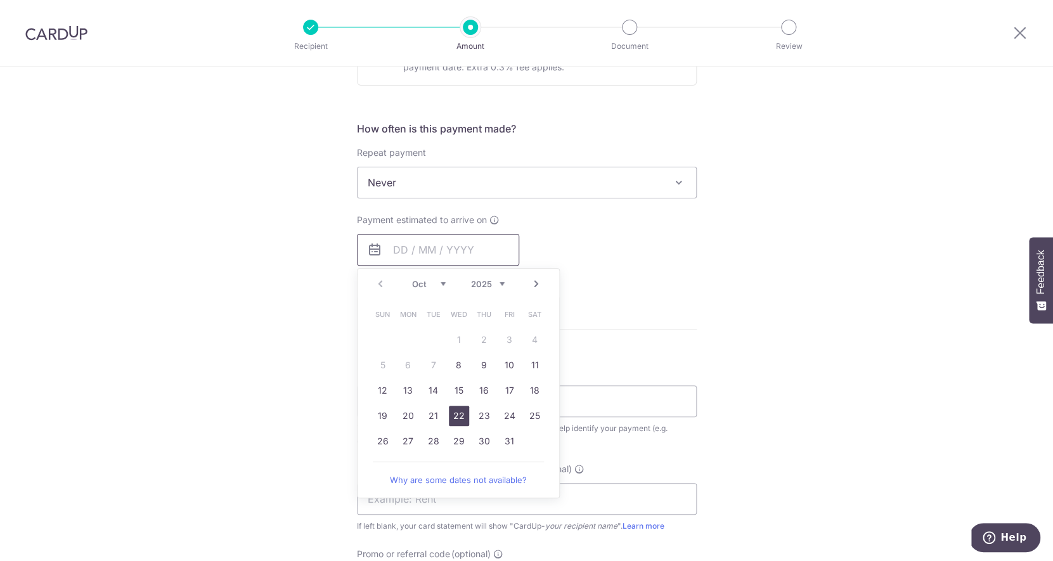
scroll to position [435, 0]
click at [485, 446] on link "30" at bounding box center [484, 442] width 20 height 20
type input "[DATE]"
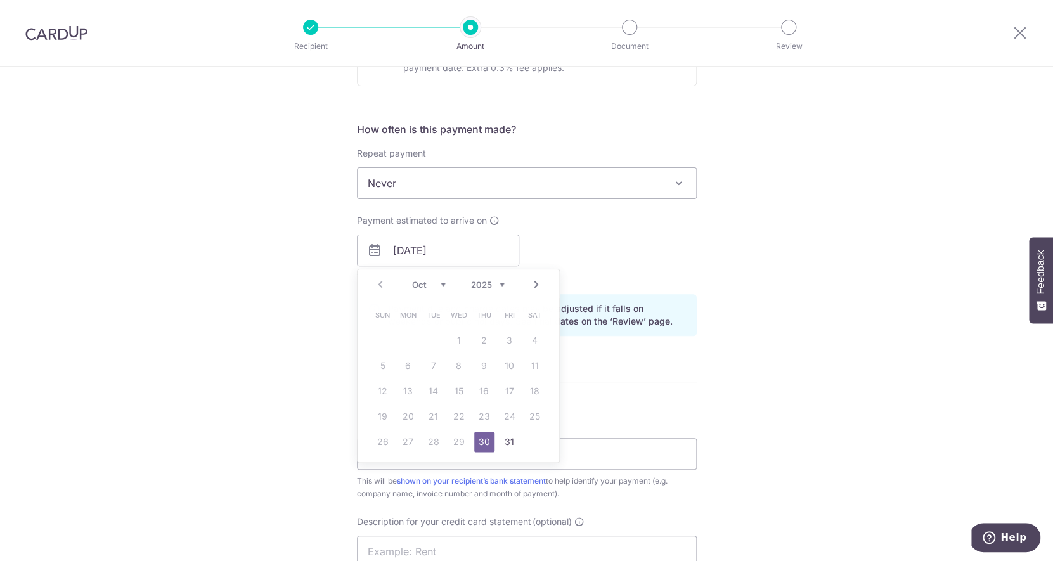
scroll to position [489, 0]
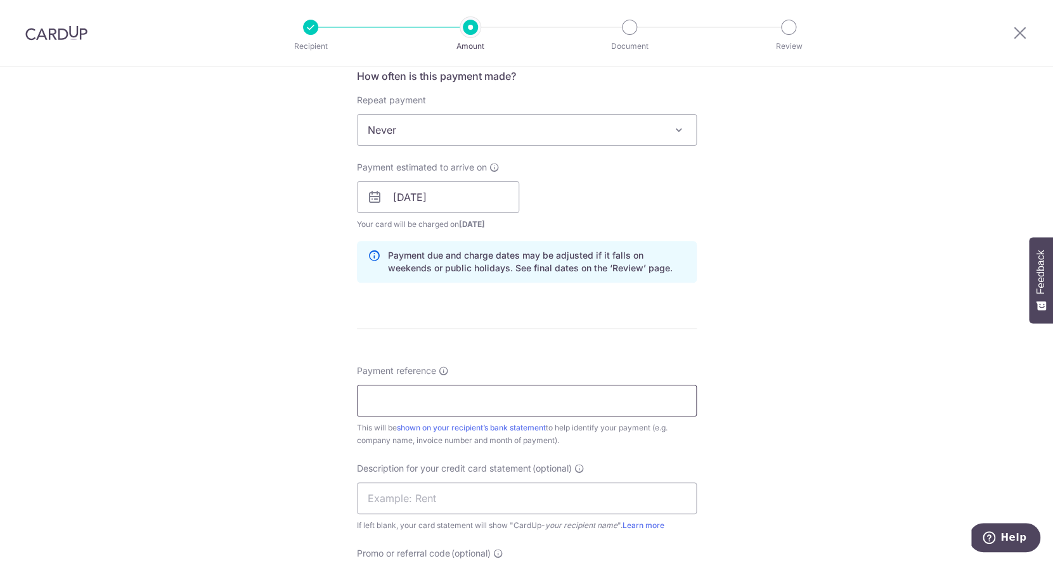
click at [488, 404] on input "Payment reference" at bounding box center [527, 401] width 340 height 32
type input "w1117958"
click at [473, 517] on div "Description for your credit card statement (optional) If left blank, your card …" at bounding box center [527, 497] width 340 height 70
click at [473, 515] on div "Description for your credit card statement (optional) If left blank, your card …" at bounding box center [527, 497] width 340 height 70
click at [475, 509] on input "text" at bounding box center [527, 498] width 340 height 32
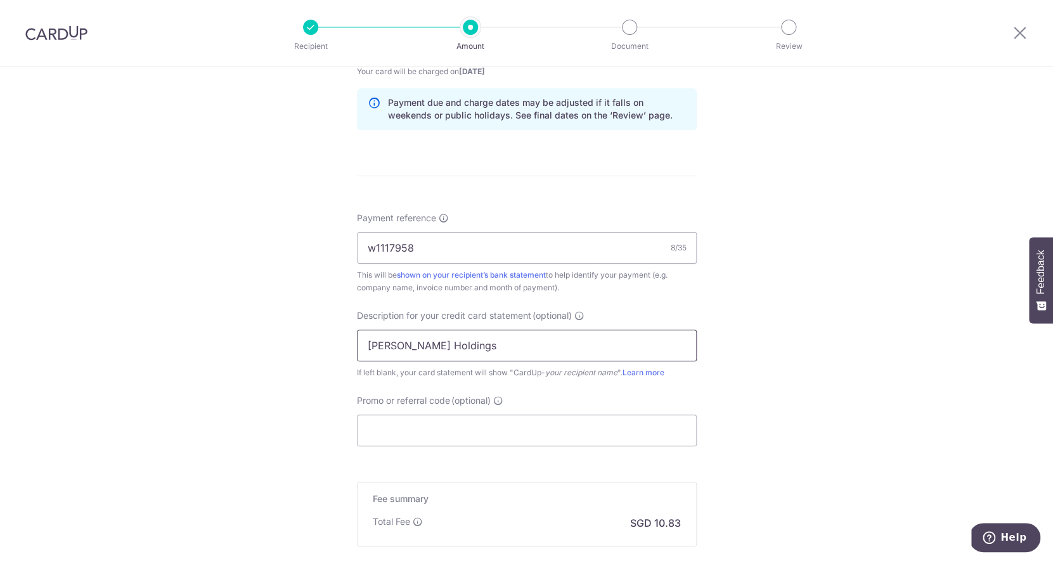
scroll to position [789, 0]
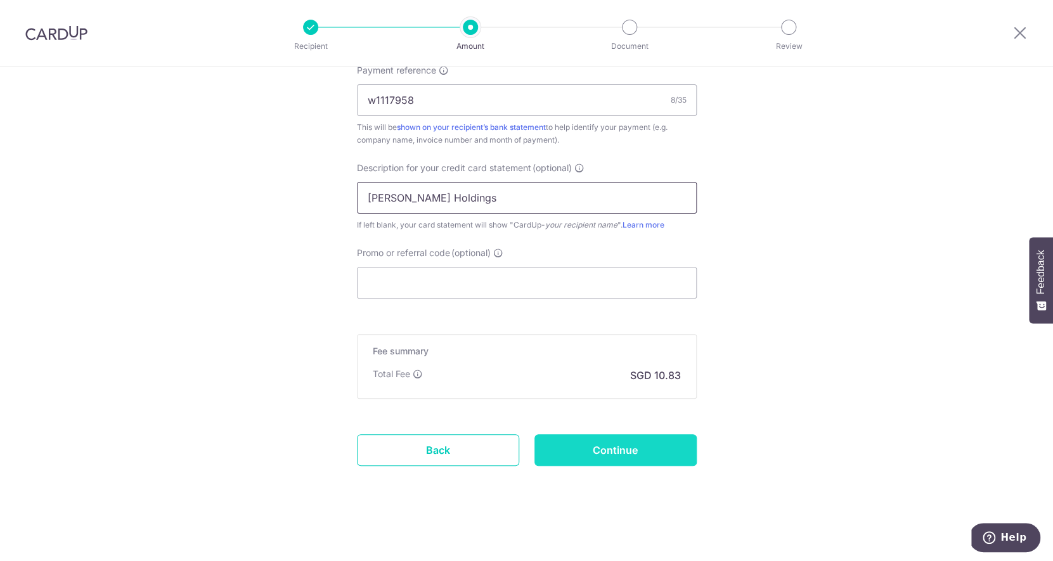
type input "[PERSON_NAME] Holdings"
click at [603, 456] on input "Continue" at bounding box center [615, 450] width 162 height 32
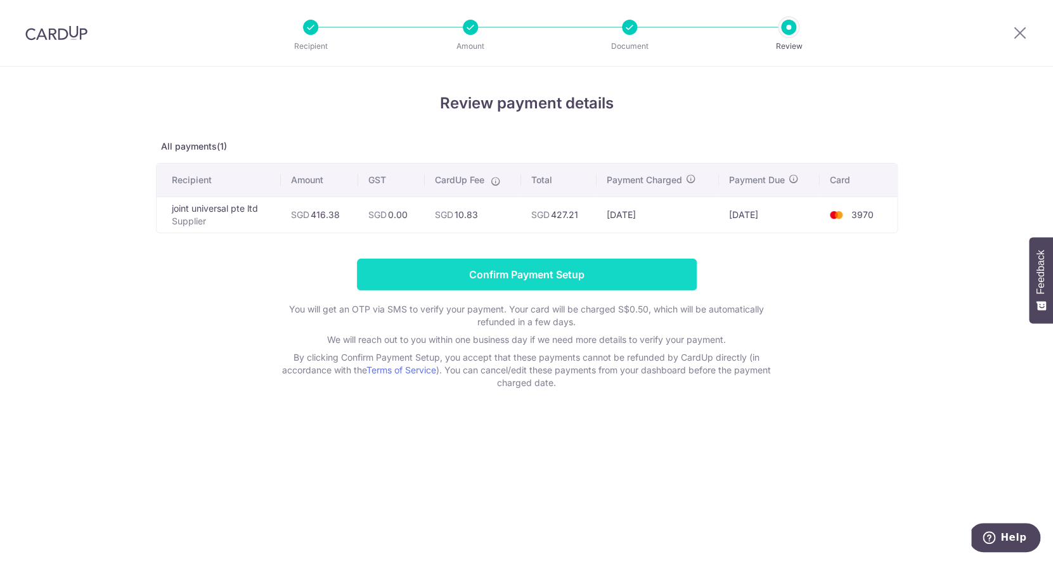
click at [492, 277] on input "Confirm Payment Setup" at bounding box center [527, 275] width 340 height 32
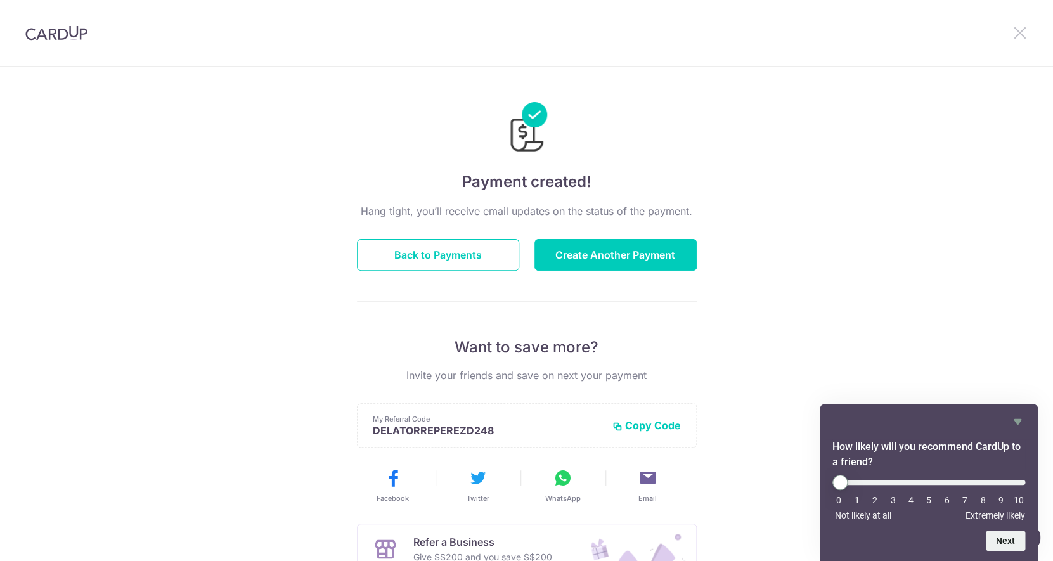
click at [1021, 31] on icon at bounding box center [1019, 33] width 15 height 16
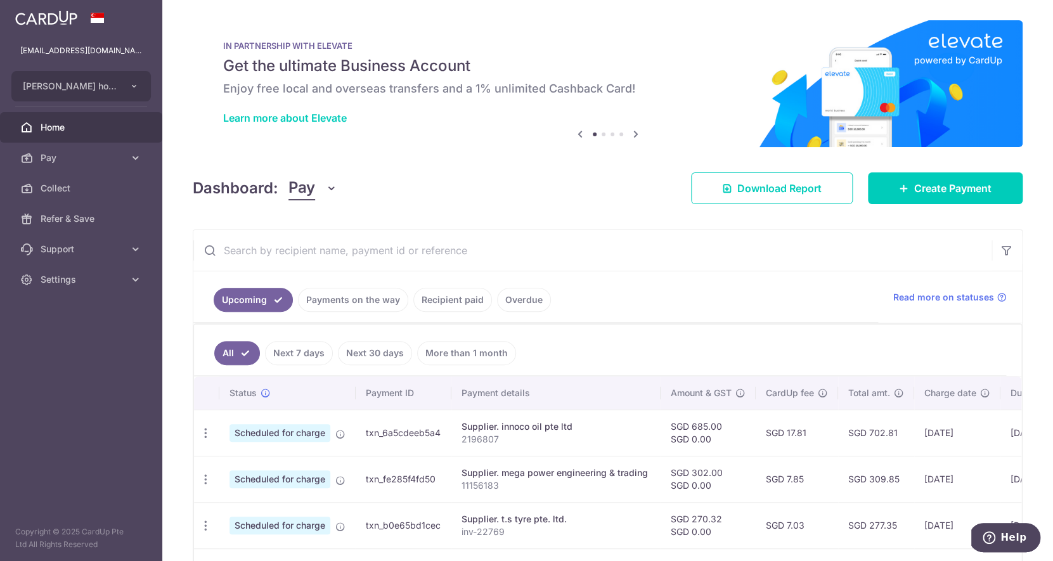
click at [350, 253] on input "text" at bounding box center [592, 250] width 798 height 41
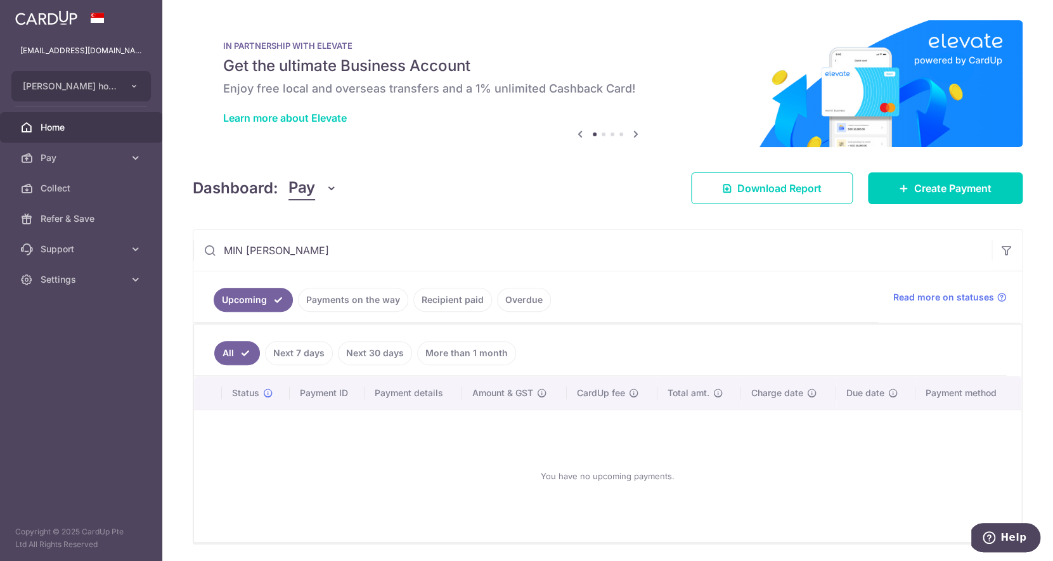
click at [453, 295] on link "Recipient paid" at bounding box center [452, 300] width 79 height 24
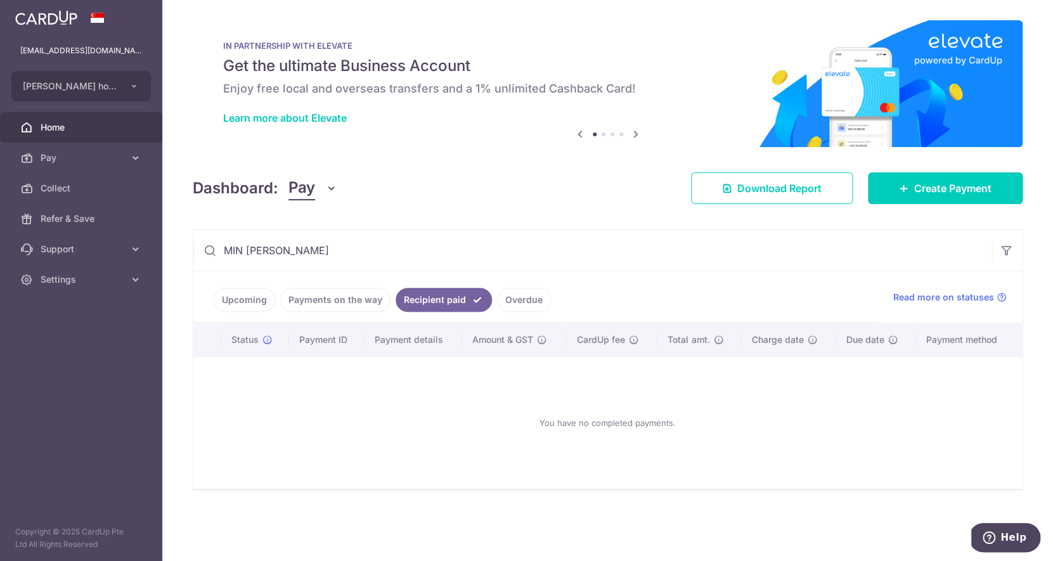
click at [367, 256] on input "MIN [PERSON_NAME]" at bounding box center [592, 250] width 798 height 41
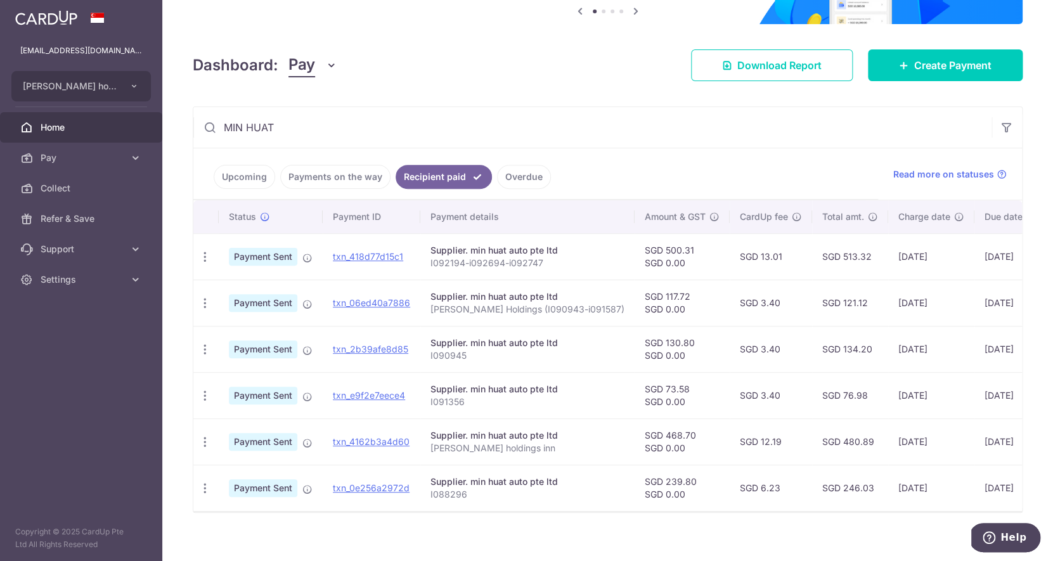
scroll to position [134, 0]
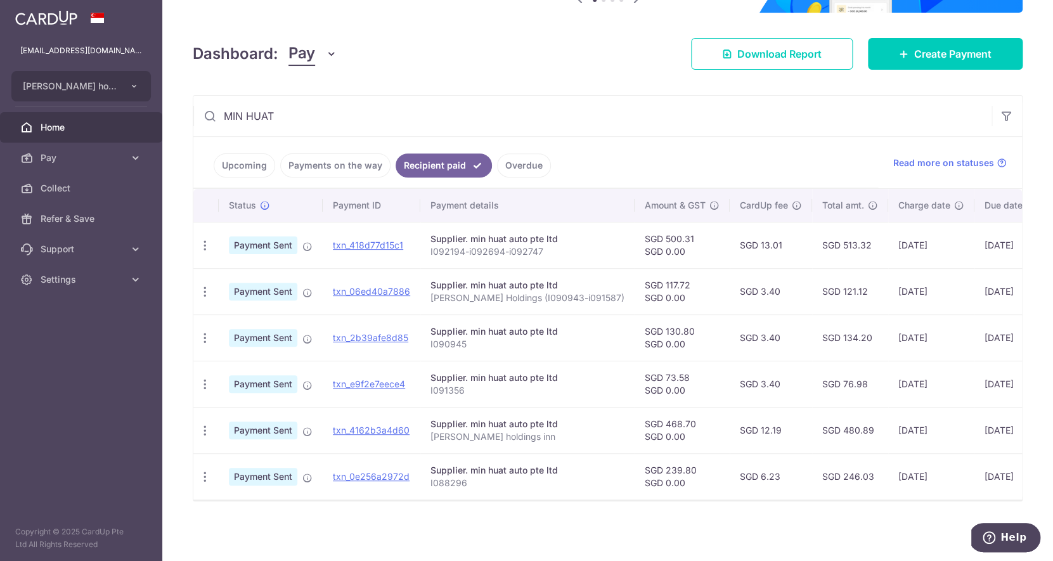
type input "MIN HUAT"
